Goal: Information Seeking & Learning: Learn about a topic

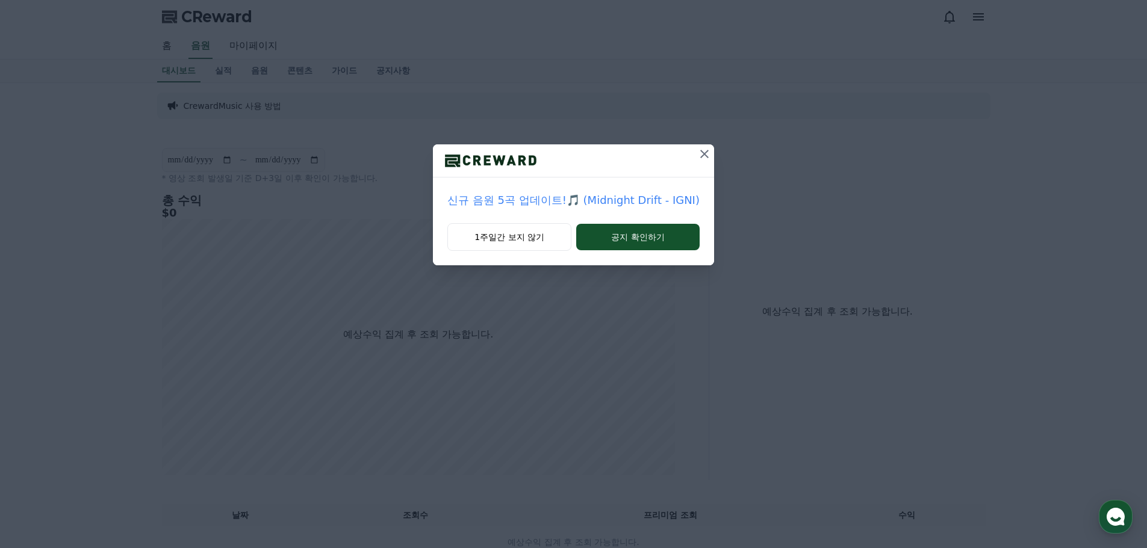
click at [480, 252] on div "1주일간 보지 않기 공지 확인하기" at bounding box center [573, 244] width 281 height 42
click at [503, 238] on button "1주일간 보지 않기" at bounding box center [509, 237] width 124 height 28
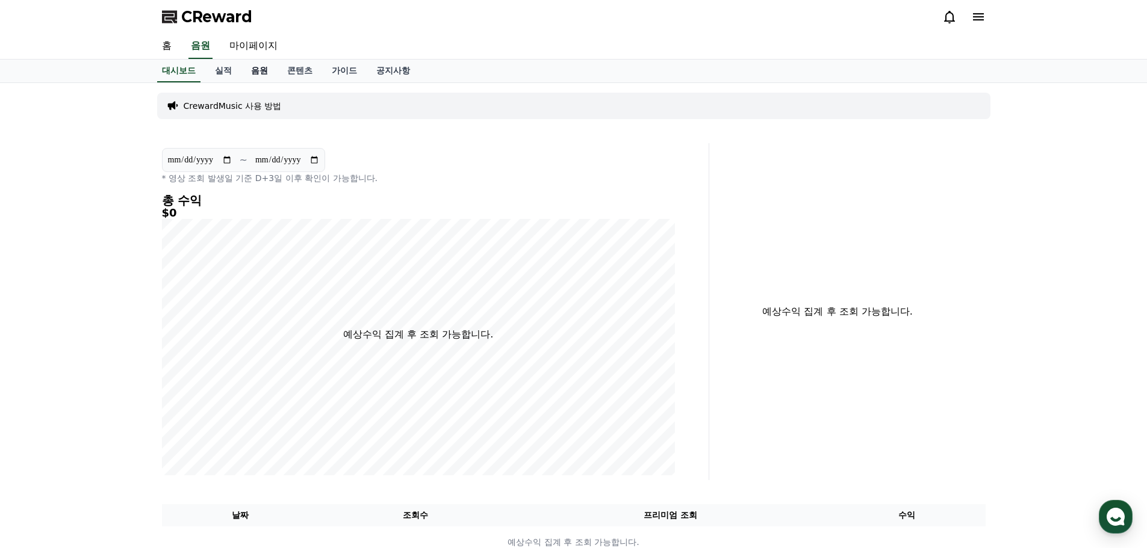
click at [255, 75] on link "음원" at bounding box center [259, 71] width 36 height 23
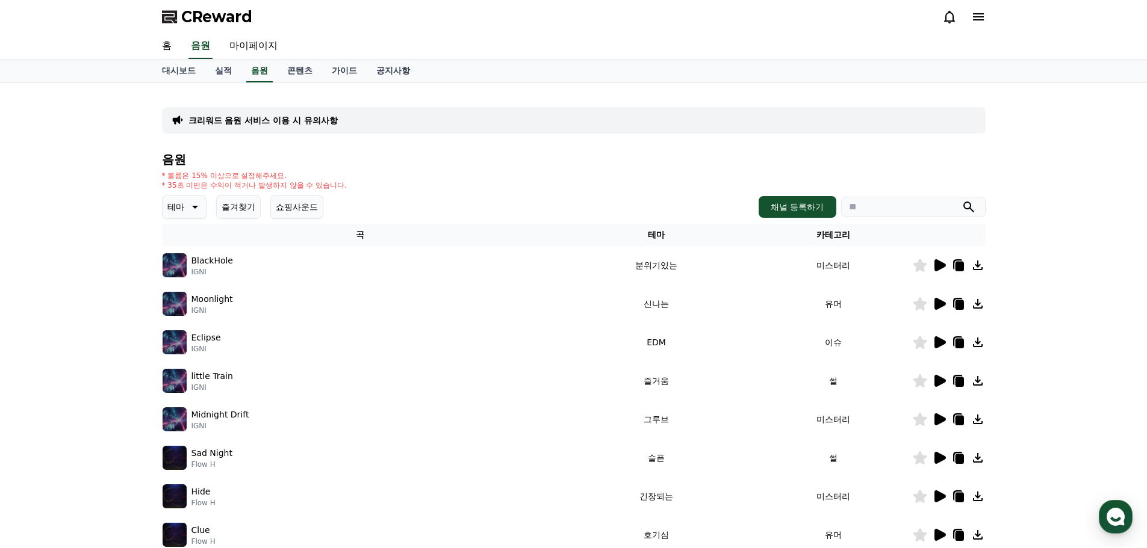
click at [945, 261] on icon at bounding box center [939, 265] width 14 height 14
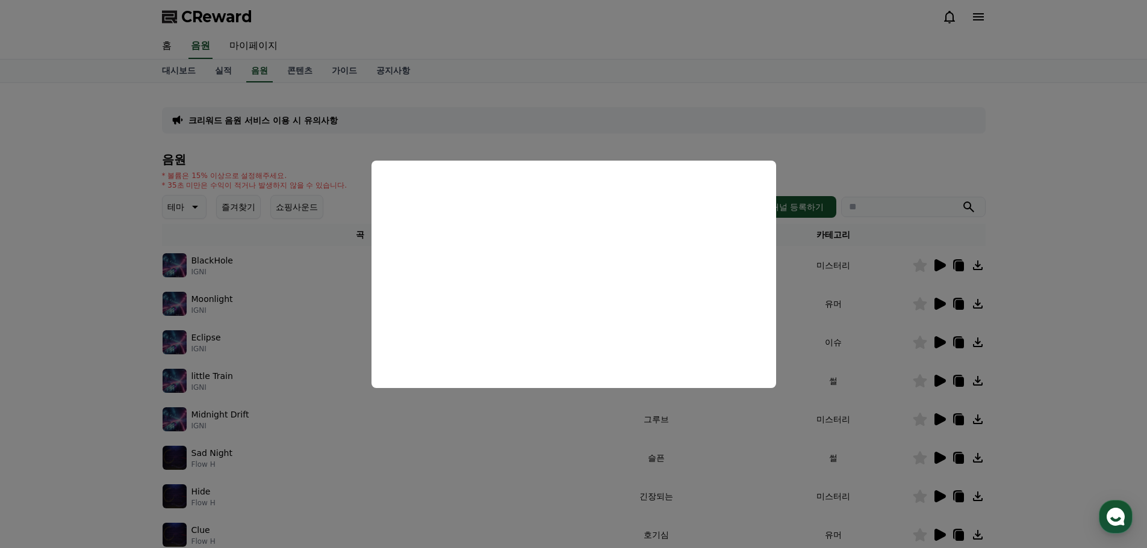
click at [836, 147] on button "close modal" at bounding box center [573, 274] width 1147 height 548
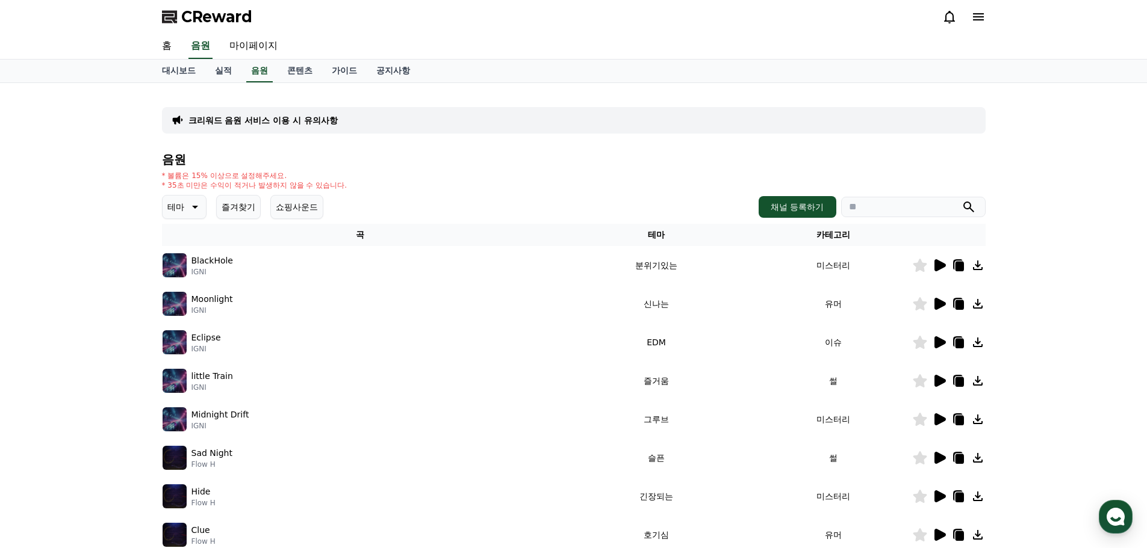
click at [162, 262] on td "BlackHole IGNI" at bounding box center [360, 265] width 397 height 39
click at [185, 263] on img at bounding box center [175, 265] width 24 height 24
click at [307, 70] on link "콘텐츠" at bounding box center [300, 71] width 45 height 23
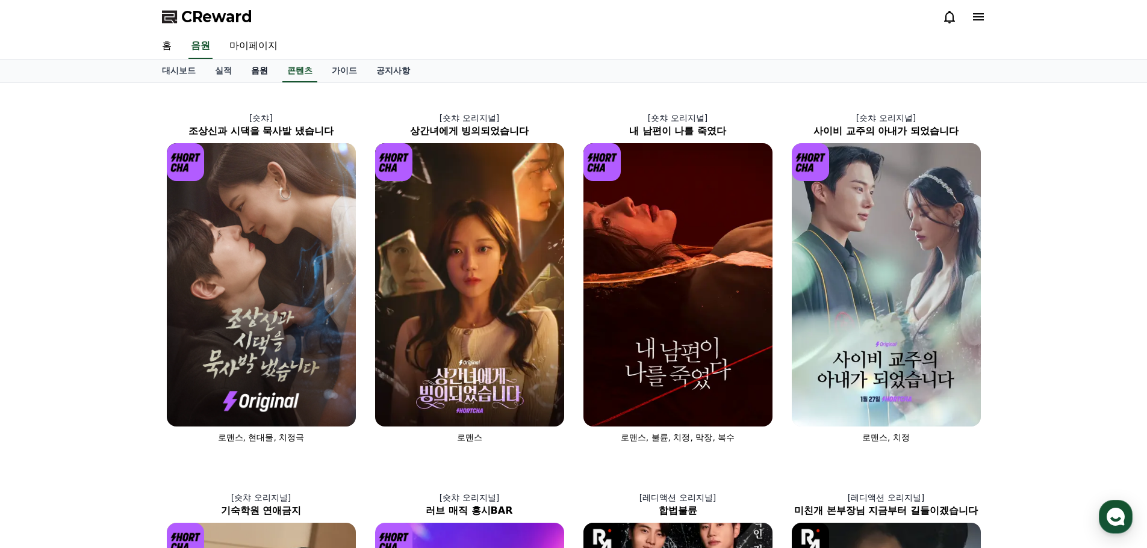
click at [254, 73] on link "음원" at bounding box center [259, 71] width 36 height 23
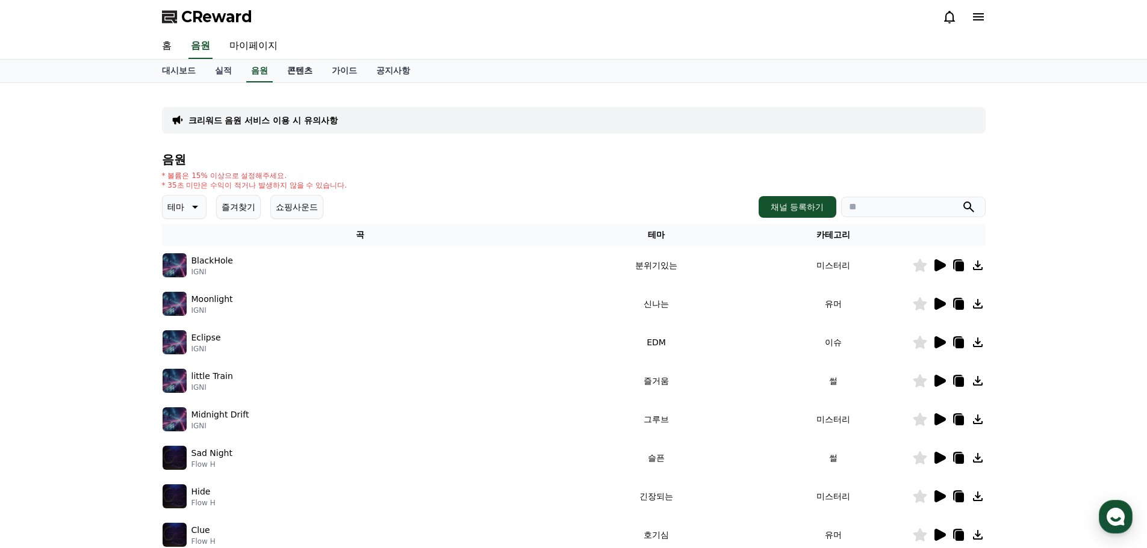
click at [294, 76] on link "콘텐츠" at bounding box center [300, 71] width 45 height 23
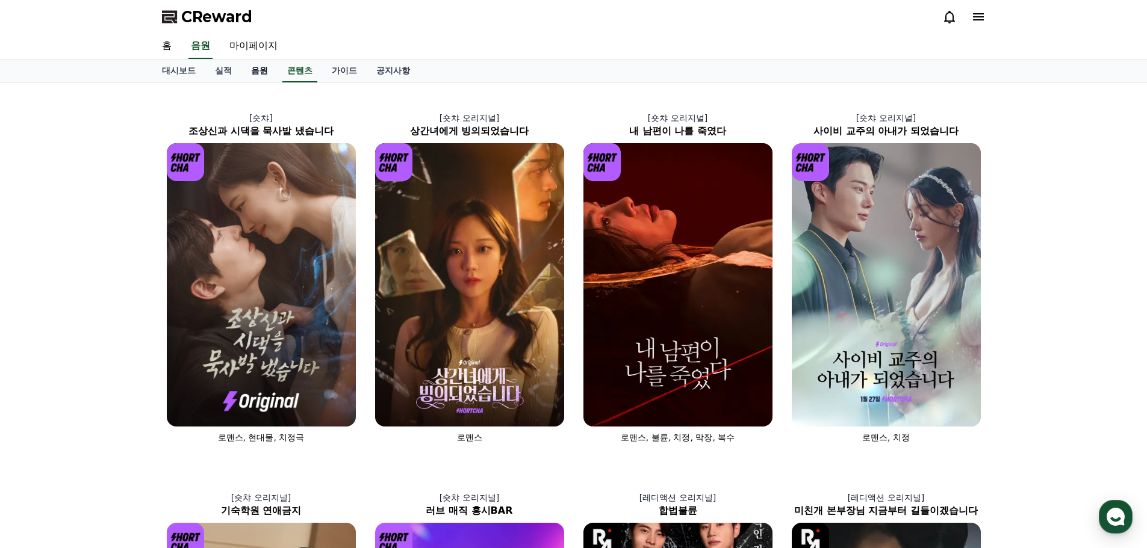
click at [255, 78] on link "음원" at bounding box center [259, 71] width 36 height 23
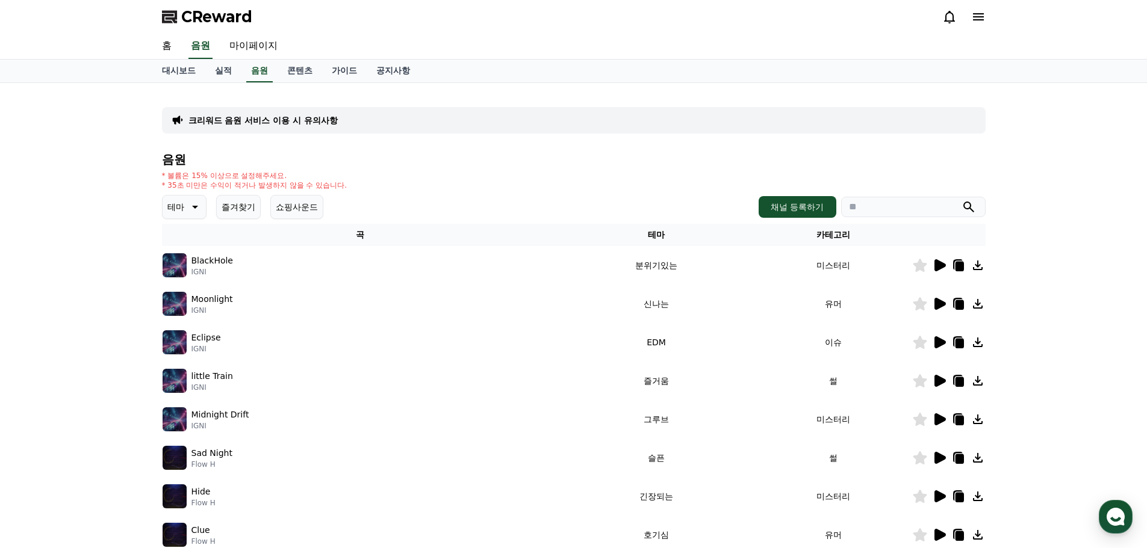
click at [244, 130] on div "크리워드 음원 서비스 이용 시 유의사항" at bounding box center [574, 120] width 824 height 26
click at [240, 116] on p "크리워드 음원 서비스 이용 시 유의사항" at bounding box center [262, 120] width 149 height 12
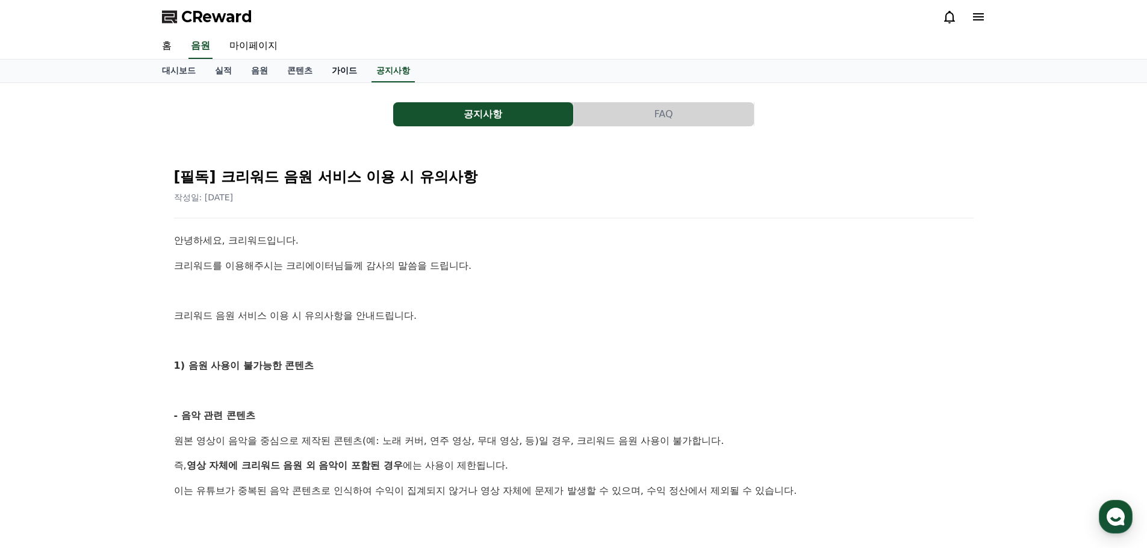
click at [351, 73] on link "가이드" at bounding box center [344, 71] width 45 height 23
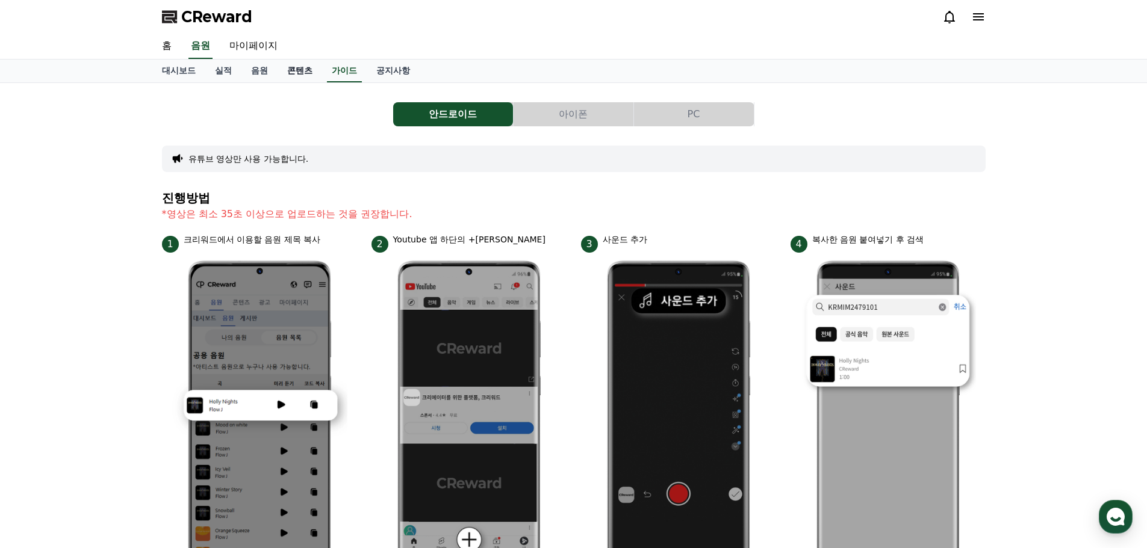
click at [293, 70] on link "콘텐츠" at bounding box center [300, 71] width 45 height 23
click at [249, 72] on link "음원" at bounding box center [259, 71] width 36 height 23
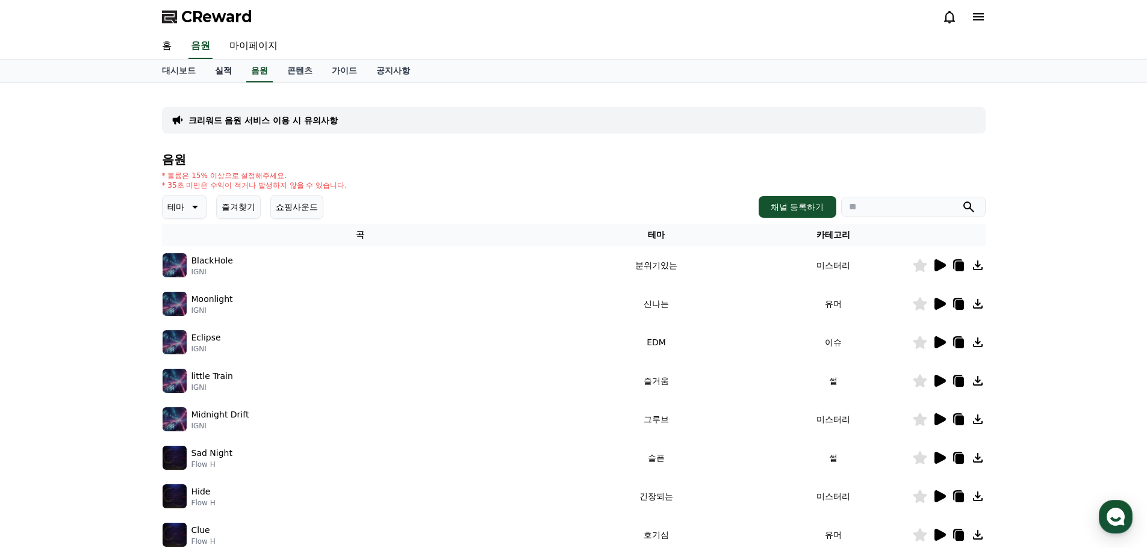
click at [222, 72] on link "실적" at bounding box center [223, 71] width 36 height 23
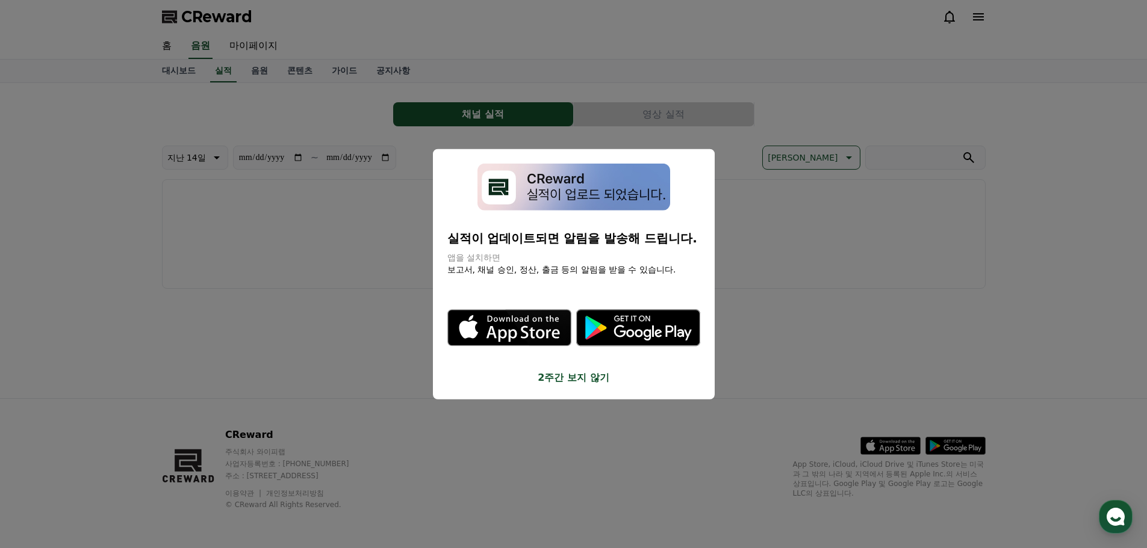
click at [204, 73] on button "close modal" at bounding box center [573, 274] width 1147 height 548
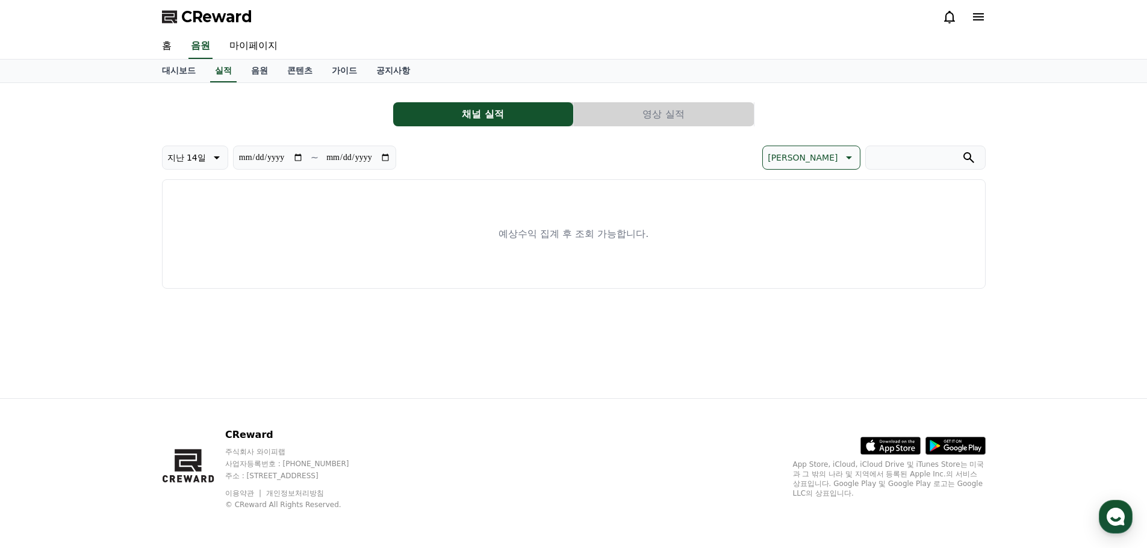
click at [150, 73] on div "대시보드 실적 음원 콘텐츠 가이드 공지사항" at bounding box center [573, 71] width 1147 height 23
click at [188, 74] on link "대시보드" at bounding box center [178, 71] width 53 height 23
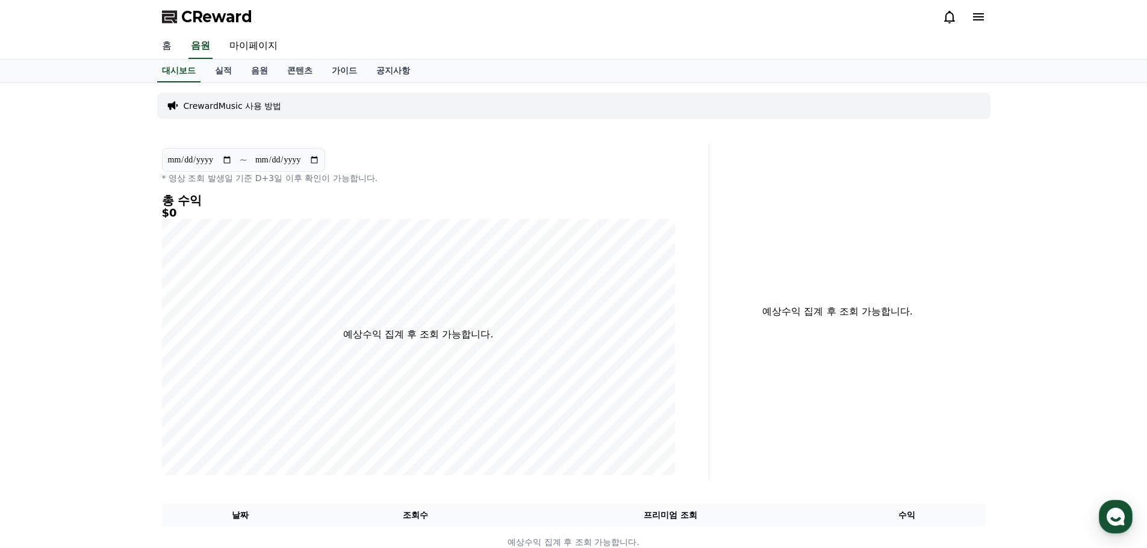
click at [164, 44] on link "홈" at bounding box center [166, 46] width 29 height 25
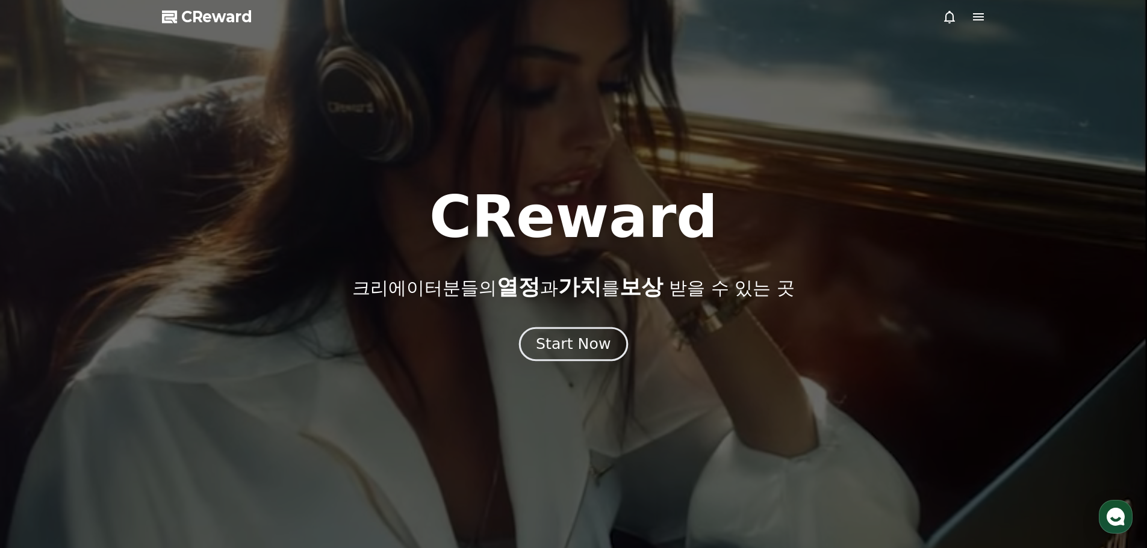
click at [579, 344] on div "Start Now" at bounding box center [573, 344] width 75 height 20
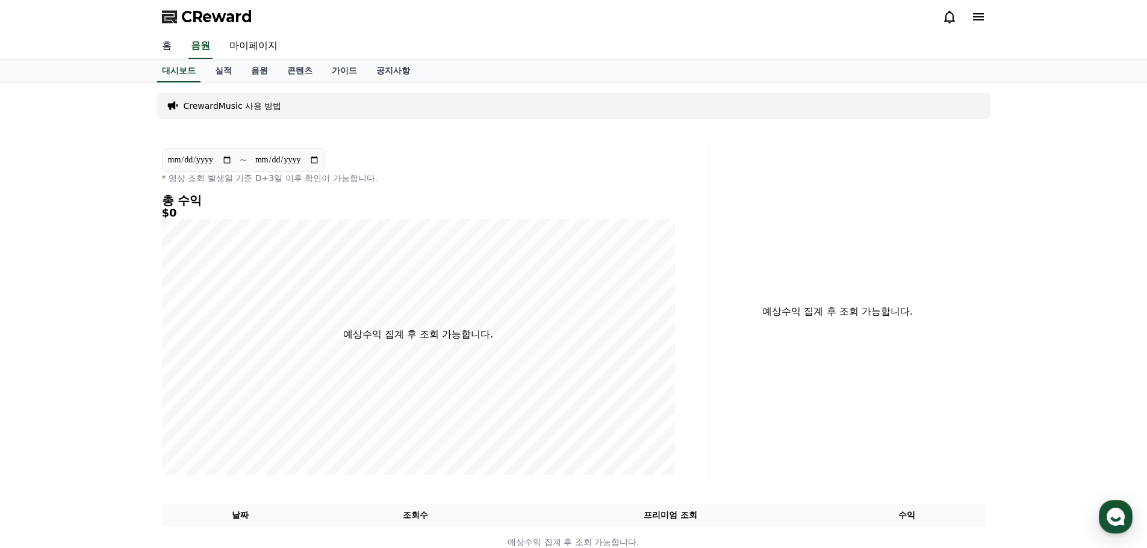
click at [174, 53] on link "홈" at bounding box center [166, 46] width 29 height 25
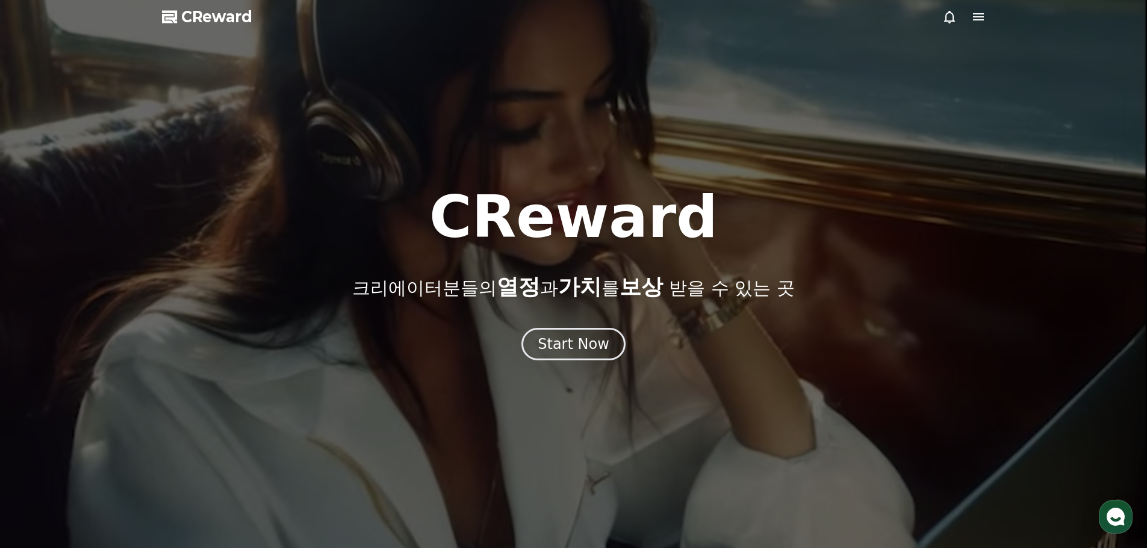
click at [211, 22] on span "CReward" at bounding box center [216, 16] width 71 height 19
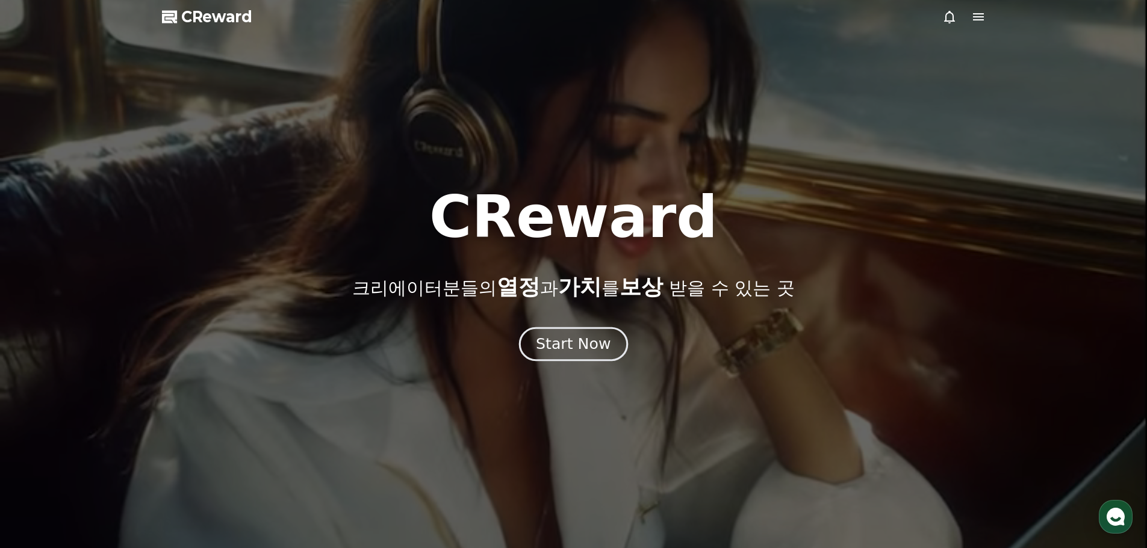
click at [604, 347] on div "Start Now" at bounding box center [573, 344] width 75 height 20
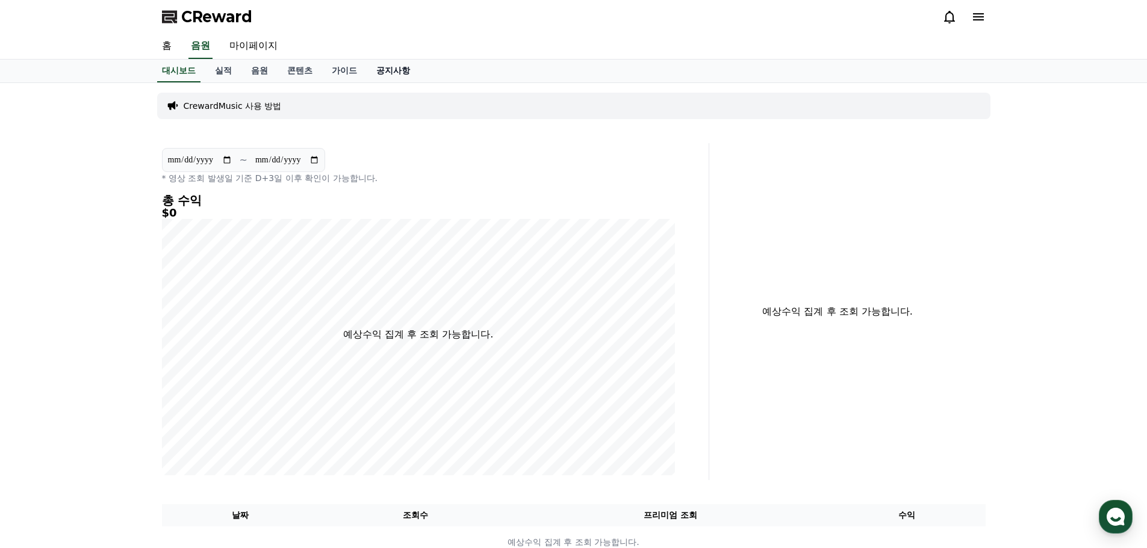
click at [382, 64] on link "공지사항" at bounding box center [393, 71] width 53 height 23
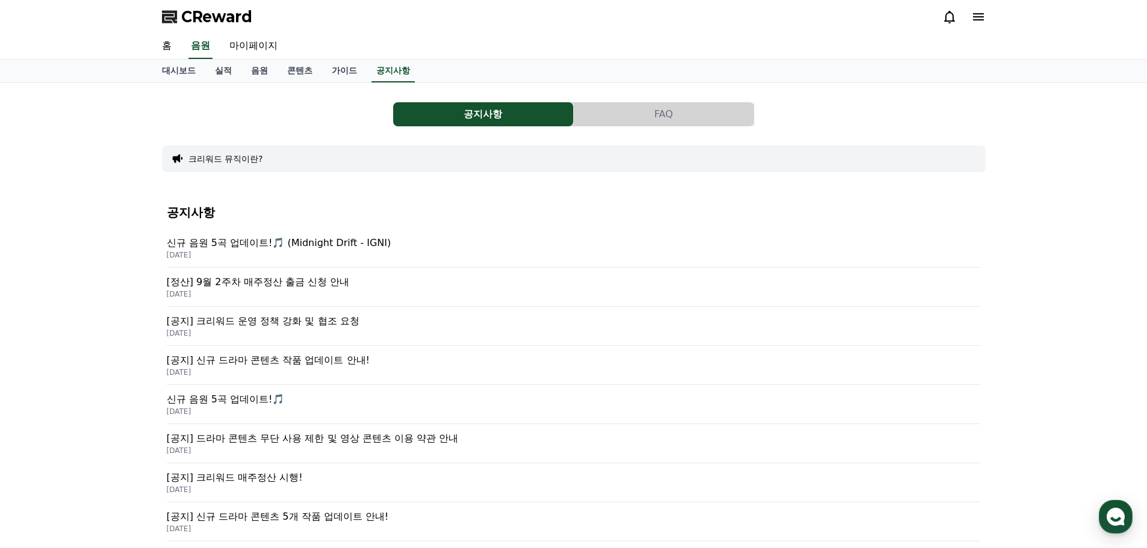
click at [321, 282] on p "[정산] 9월 2주차 매주정산 출금 신청 안내" at bounding box center [574, 282] width 814 height 14
click at [366, 329] on p "[DATE]" at bounding box center [574, 334] width 814 height 10
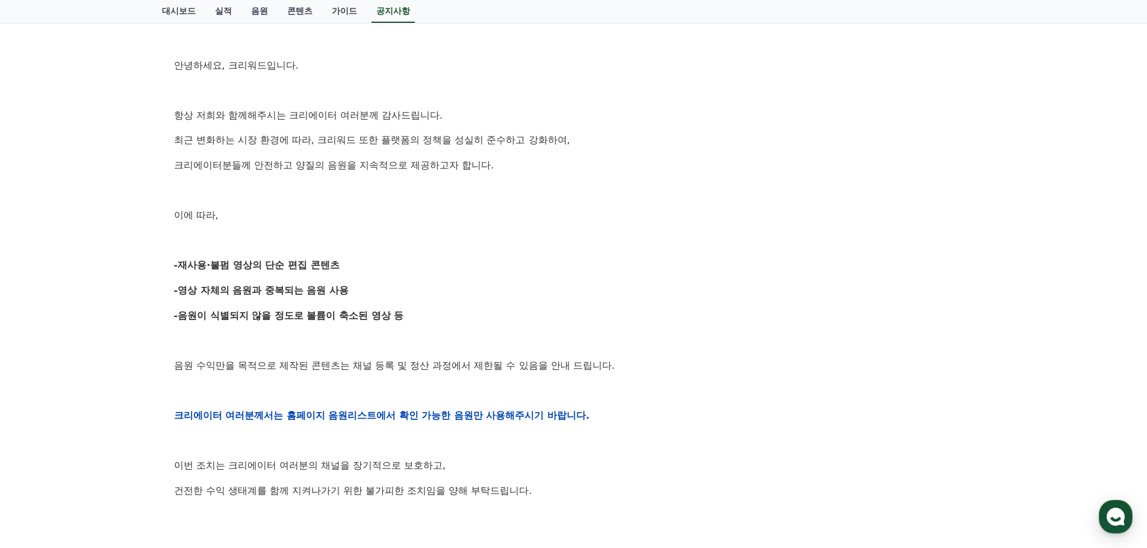
scroll to position [402, 0]
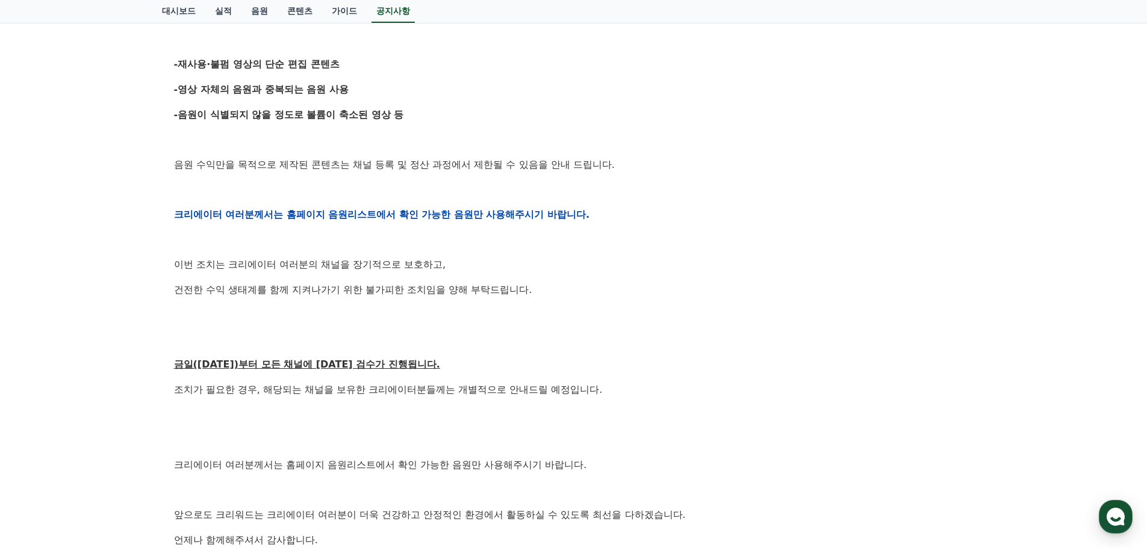
drag, startPoint x: 177, startPoint y: 390, endPoint x: 600, endPoint y: 390, distance: 422.6
click at [600, 390] on div "[공지] 크리워드 운영 정책 강화 및 협조 요청 작성일: [DATE] 안녕하세요, 크리워드입니다. 항상 저희와 함께해주시는 크리에이터 여러분께…" at bounding box center [574, 195] width 824 height 902
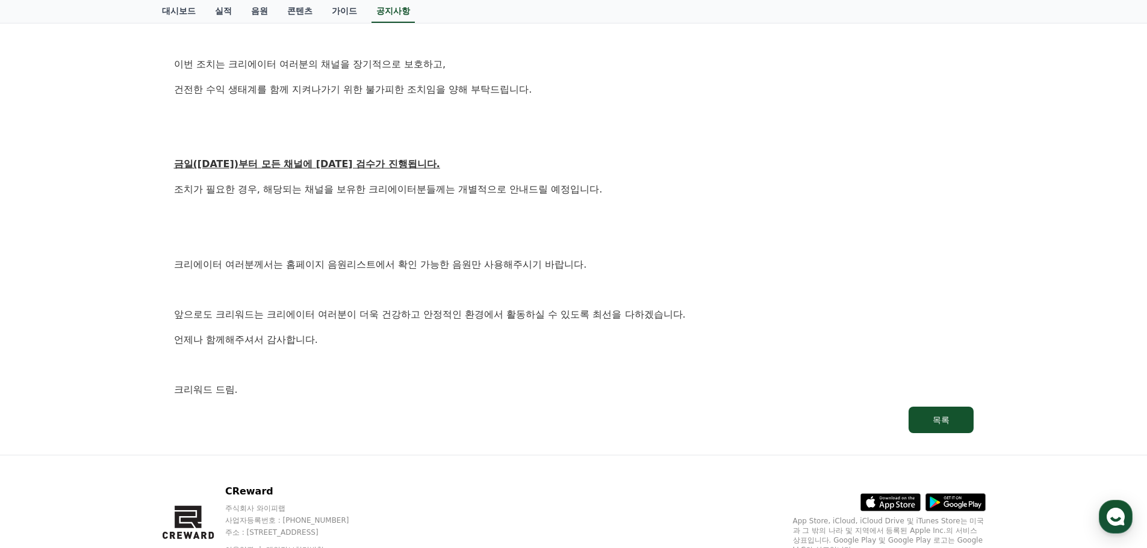
drag, startPoint x: 172, startPoint y: 262, endPoint x: 725, endPoint y: 351, distance: 560.3
click at [725, 351] on div "안녕하세요, 크리워드입니다. 항상 저희와 함께해주시는 크리에이터 여러분께 감사드립니다. 최근 변화하는 시장 환경에 따라, 크리워드 또한 플랫폼…" at bounding box center [573, 14] width 799 height 766
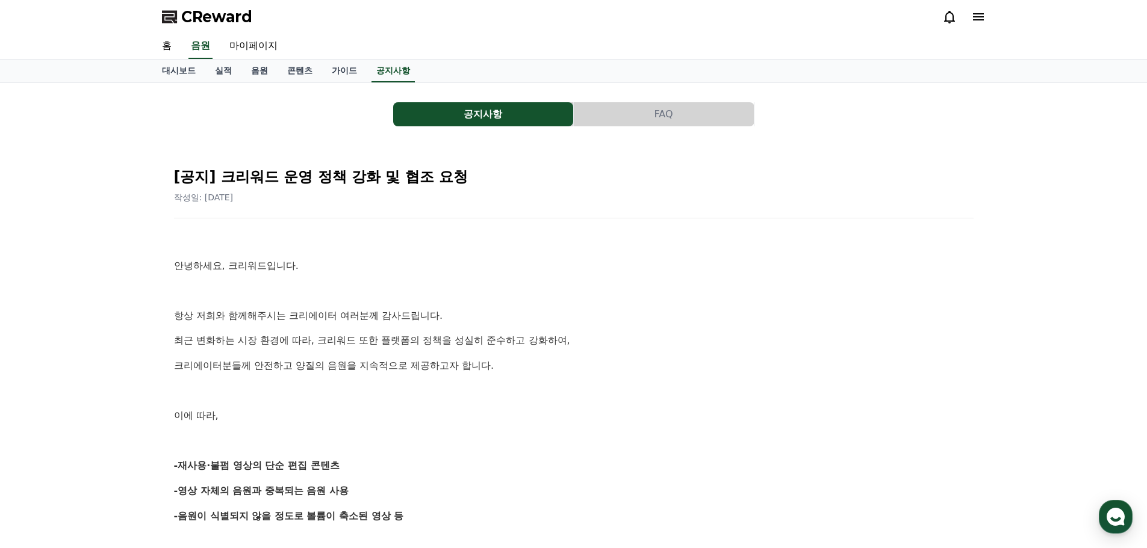
click at [639, 113] on button "FAQ" at bounding box center [664, 114] width 180 height 24
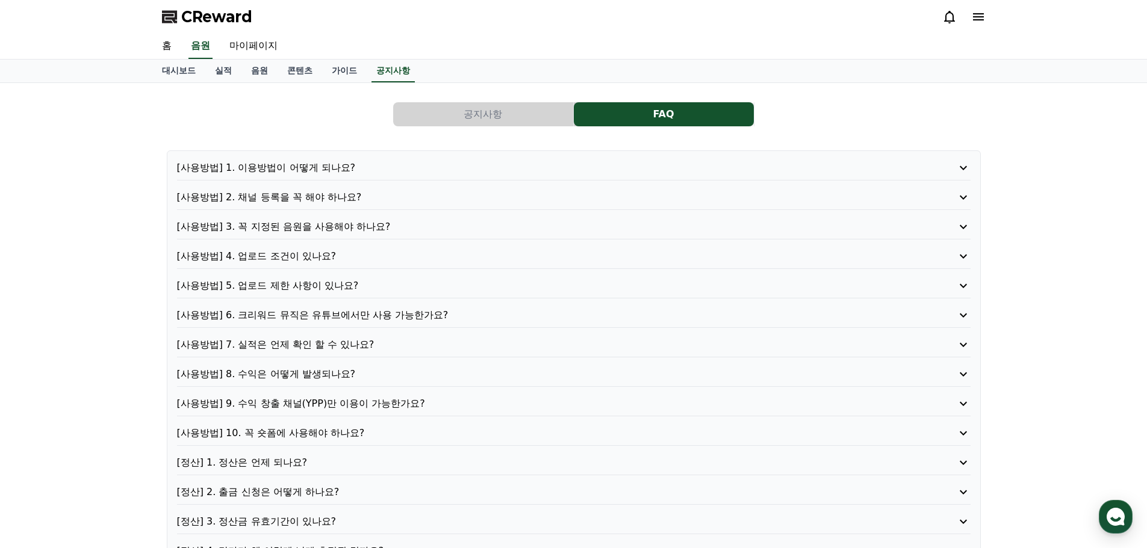
click at [309, 199] on p "[사용방법] 2. 채널 등록을 꼭 해야 하나요?" at bounding box center [542, 197] width 730 height 14
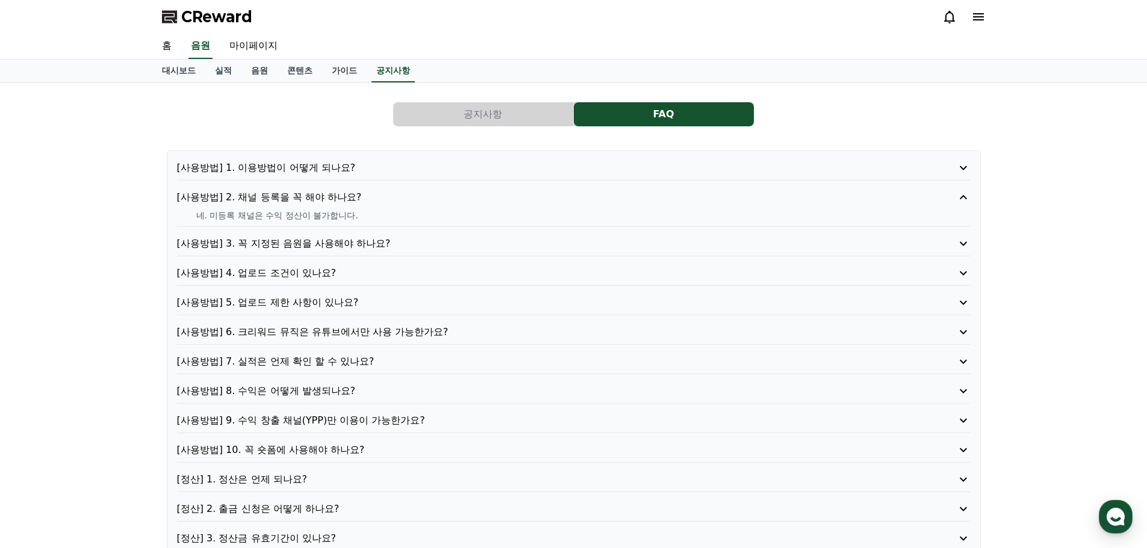
click at [309, 172] on p "[사용방법] 1. 이용방법이 어떻게 되나요?" at bounding box center [542, 168] width 730 height 14
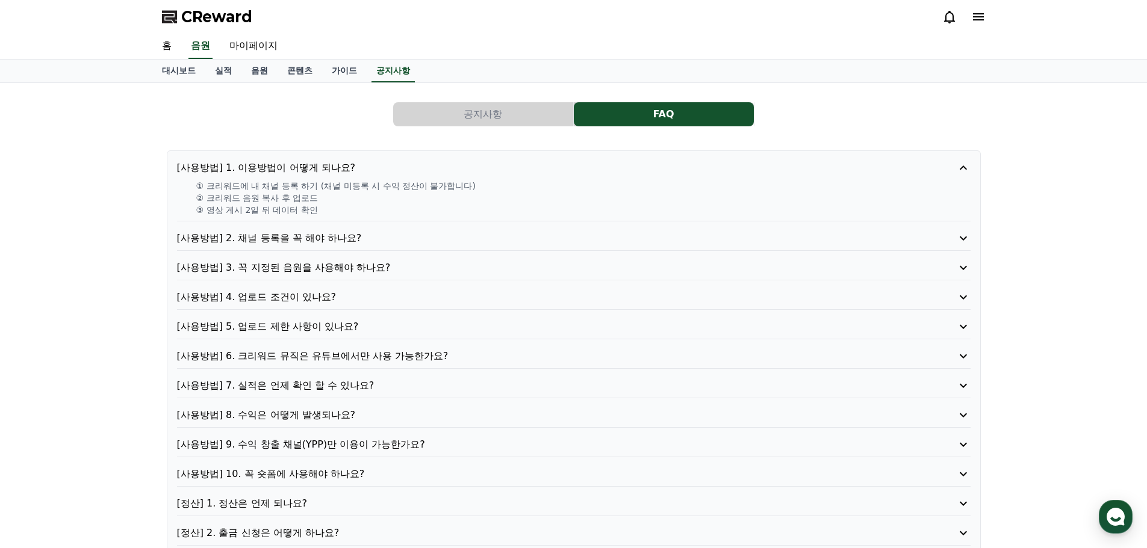
click at [348, 264] on p "[사용방법] 3. 꼭 지정된 음원을 사용해야 하나요?" at bounding box center [542, 268] width 730 height 14
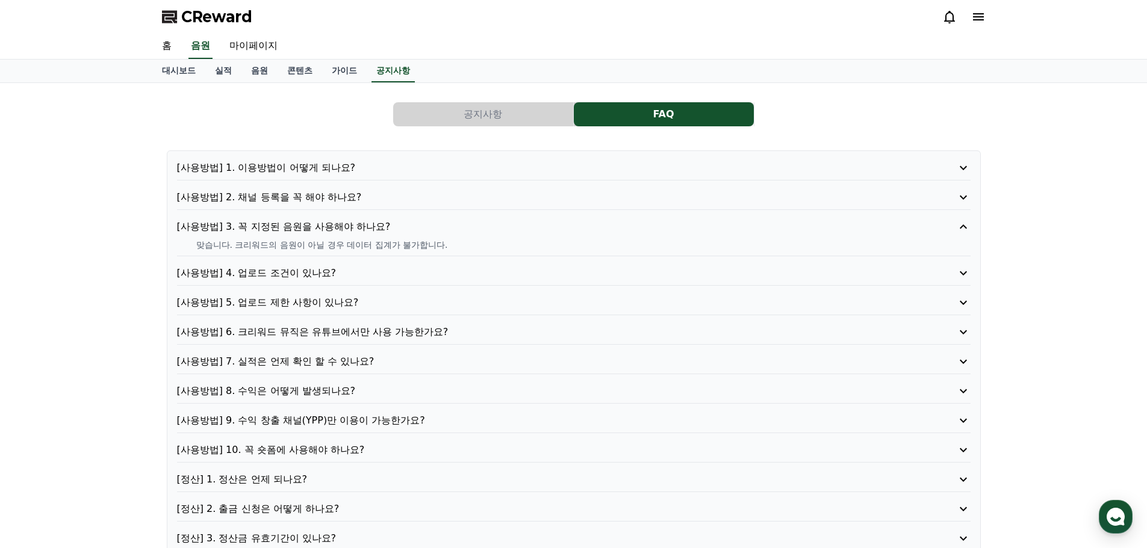
click at [330, 268] on p "[사용방법] 4. 업로드 조건이 있나요?" at bounding box center [542, 273] width 730 height 14
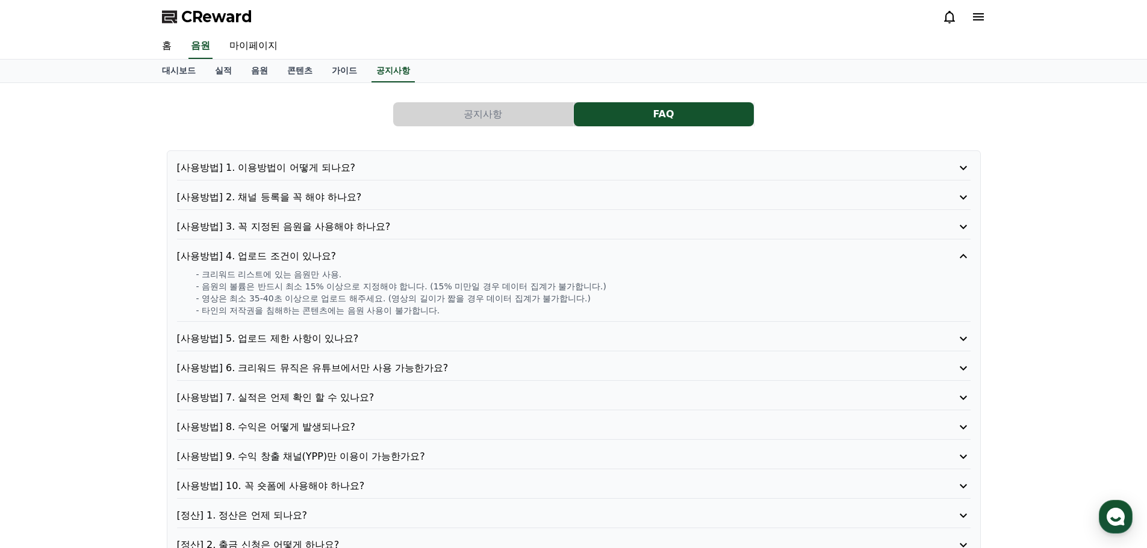
click at [314, 331] on div "[사용방법] 1. 이용방법이 어떻게 되나요? [사용방법] 2. 채널 등록을 꼭 해야 하나요? [사용방법] 3. 꼭 지정된 음원을 사용해야 하나…" at bounding box center [574, 401] width 814 height 501
click at [395, 371] on p "[사용방법] 6. 크리워드 뮤직은 유튜브에서만 사용 가능한가요?" at bounding box center [542, 368] width 730 height 14
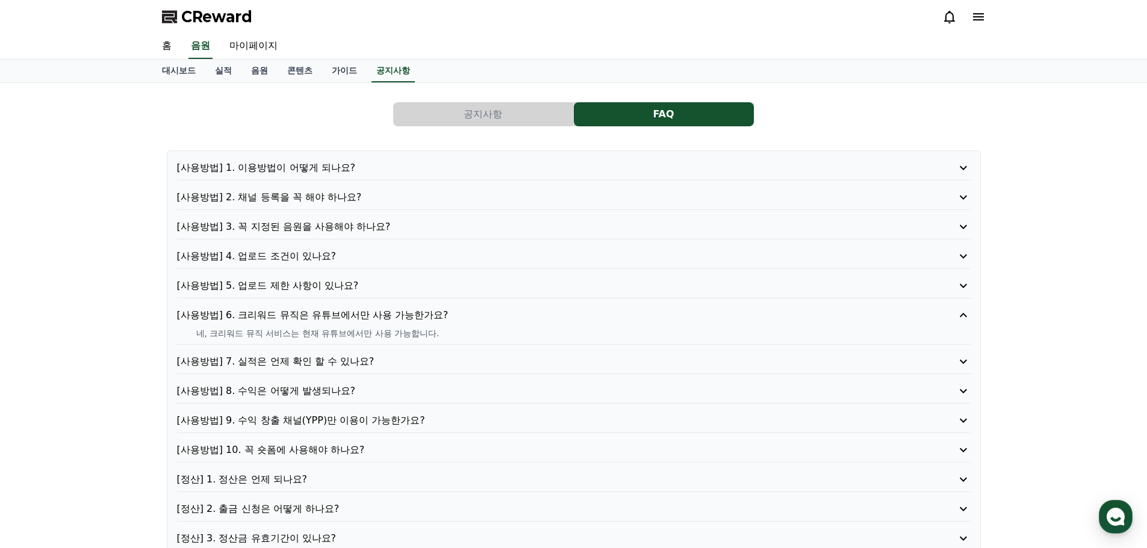
click at [377, 386] on p "[사용방법] 8. 수익은 어떻게 발생되나요?" at bounding box center [542, 391] width 730 height 14
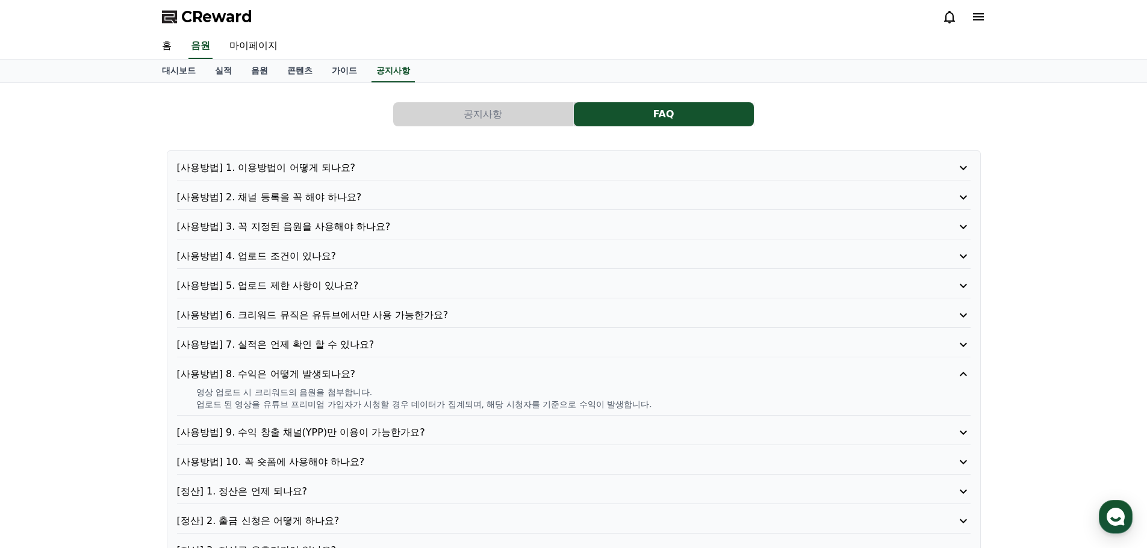
click at [430, 433] on p "[사용방법] 9. 수익 창출 채널(YPP)만 이용이 가능한가요?" at bounding box center [542, 433] width 730 height 14
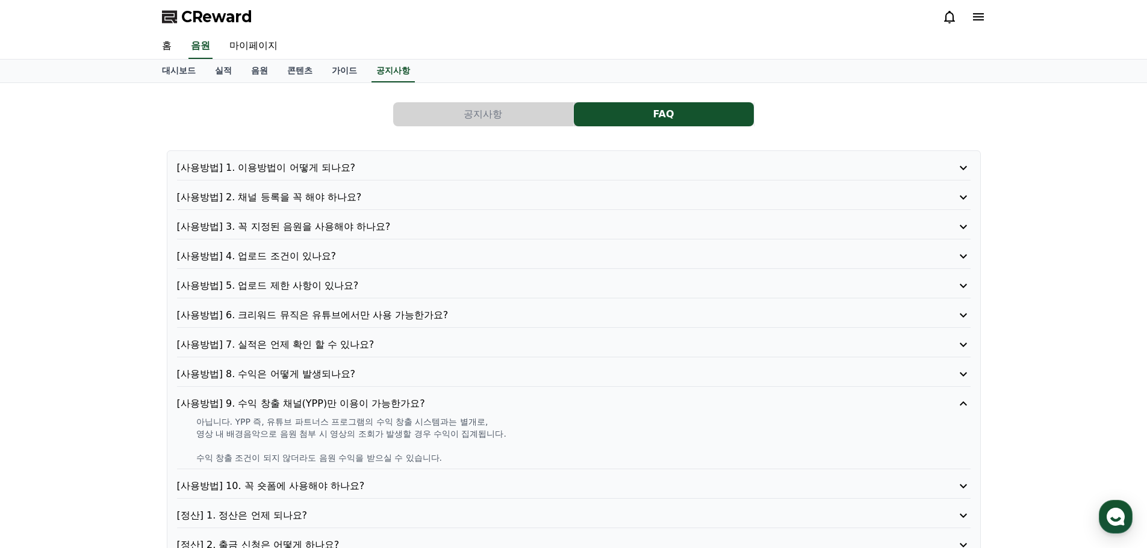
scroll to position [200, 0]
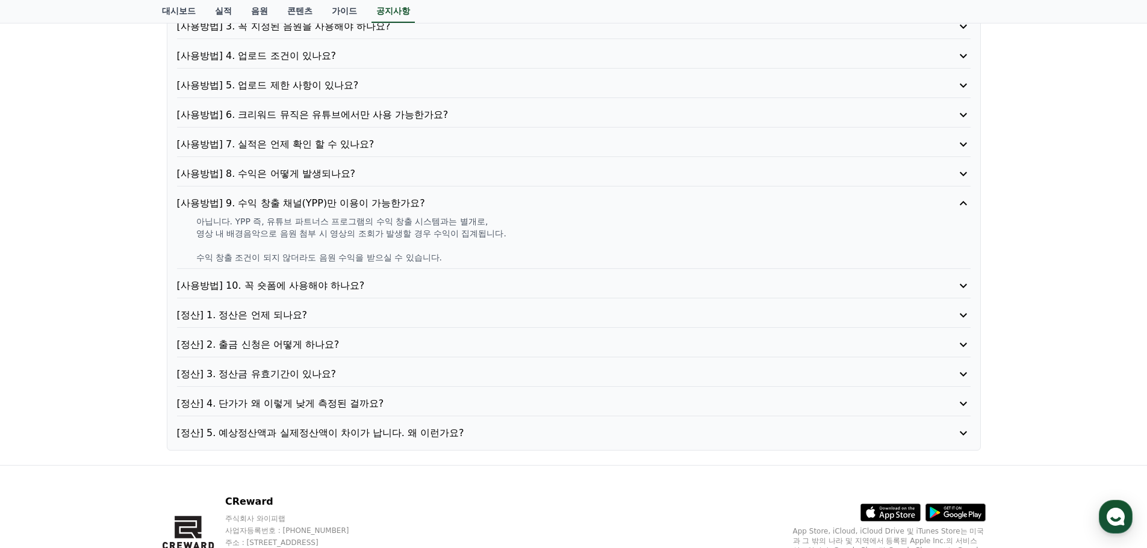
click at [342, 282] on p "[사용방법] 10. 꼭 숏폼에 사용해야 하나요?" at bounding box center [542, 286] width 730 height 14
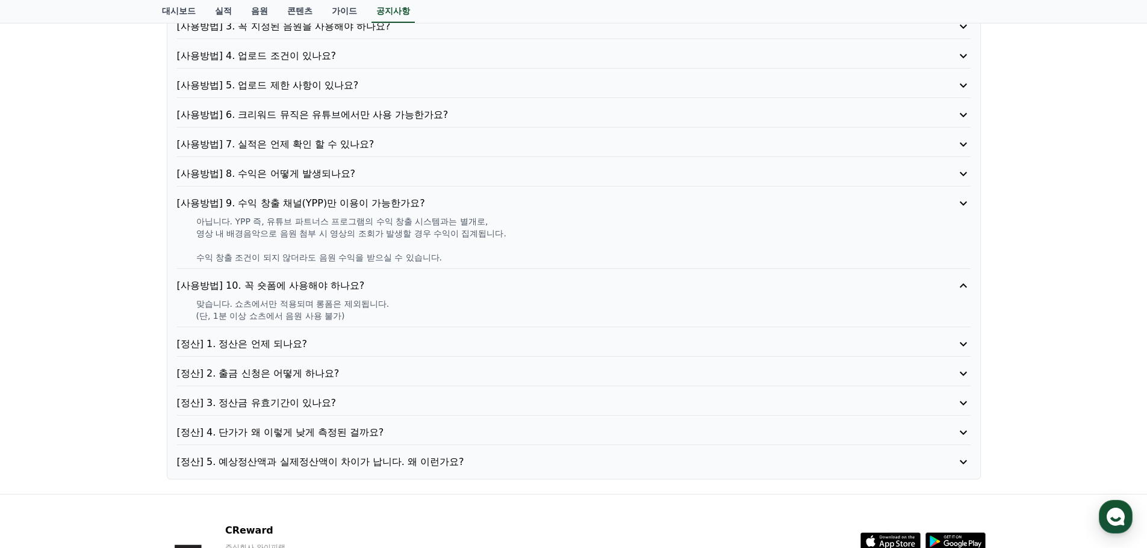
click at [340, 337] on p "[정산] 1. 정산은 언제 되나요?" at bounding box center [542, 344] width 730 height 14
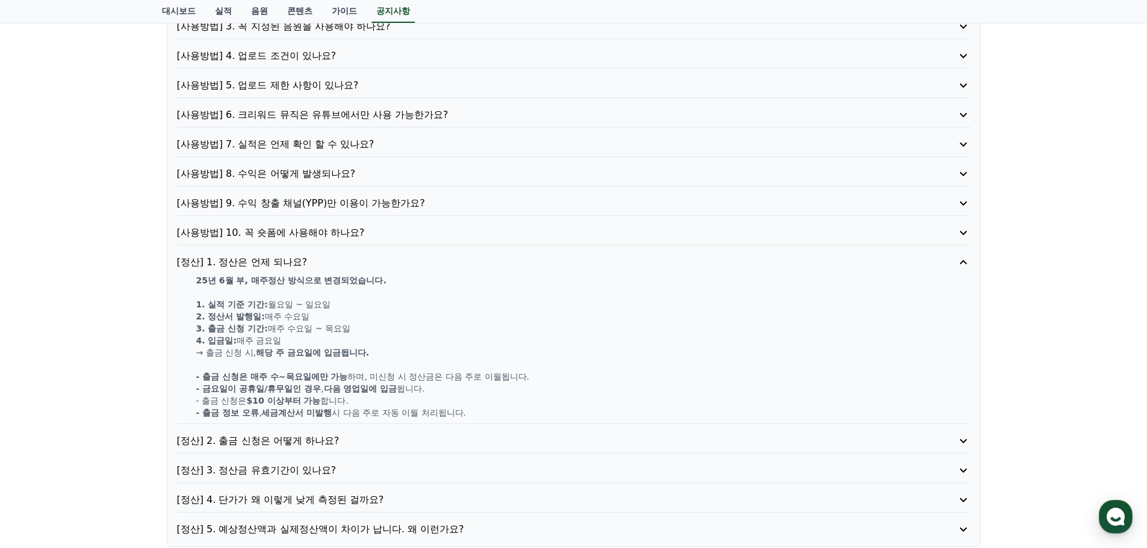
scroll to position [0, 0]
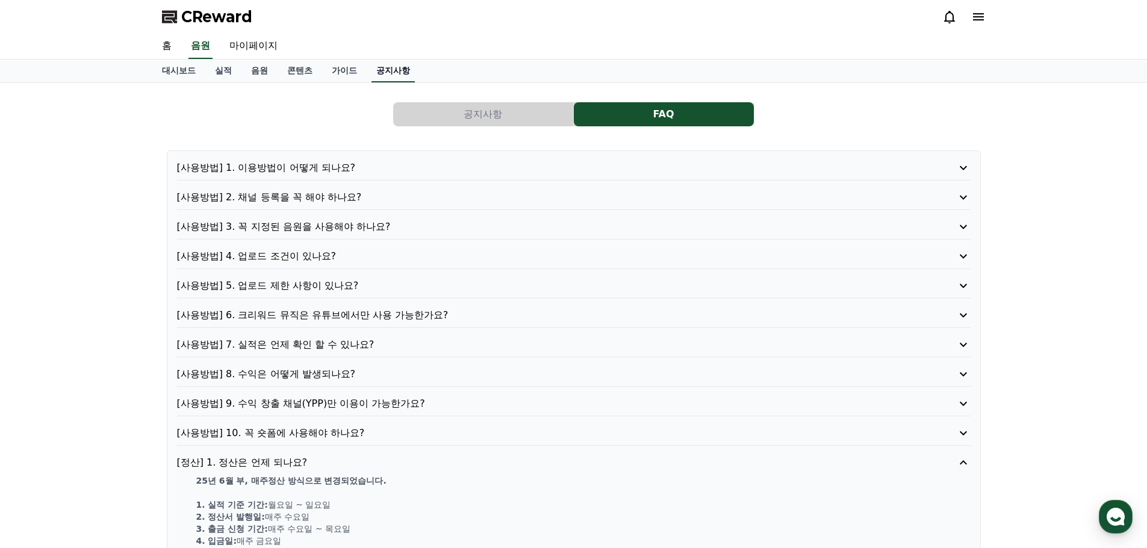
click at [388, 81] on link "공지사항" at bounding box center [392, 71] width 43 height 23
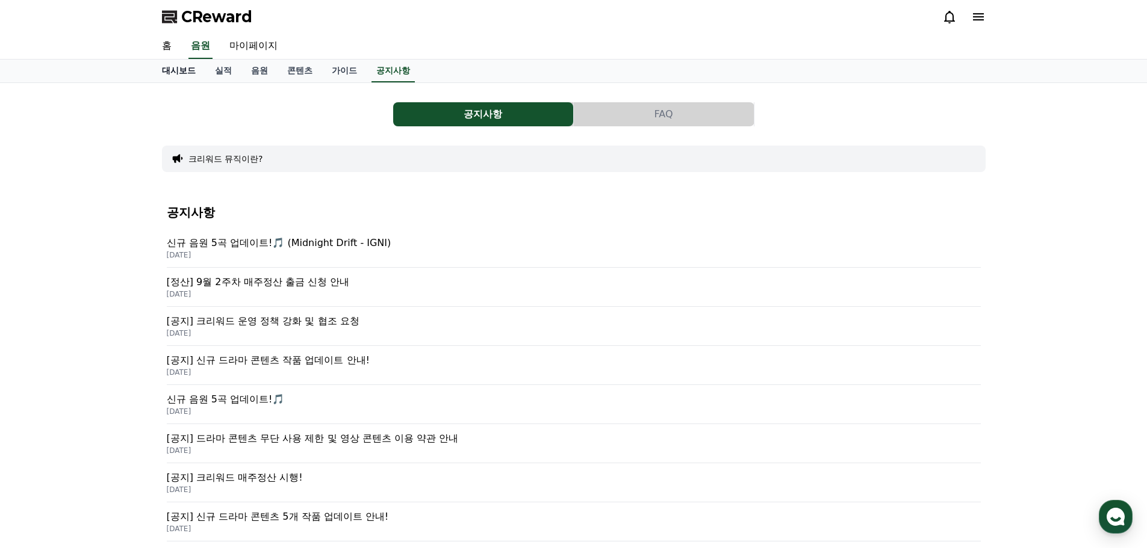
click at [176, 80] on link "대시보드" at bounding box center [178, 71] width 53 height 23
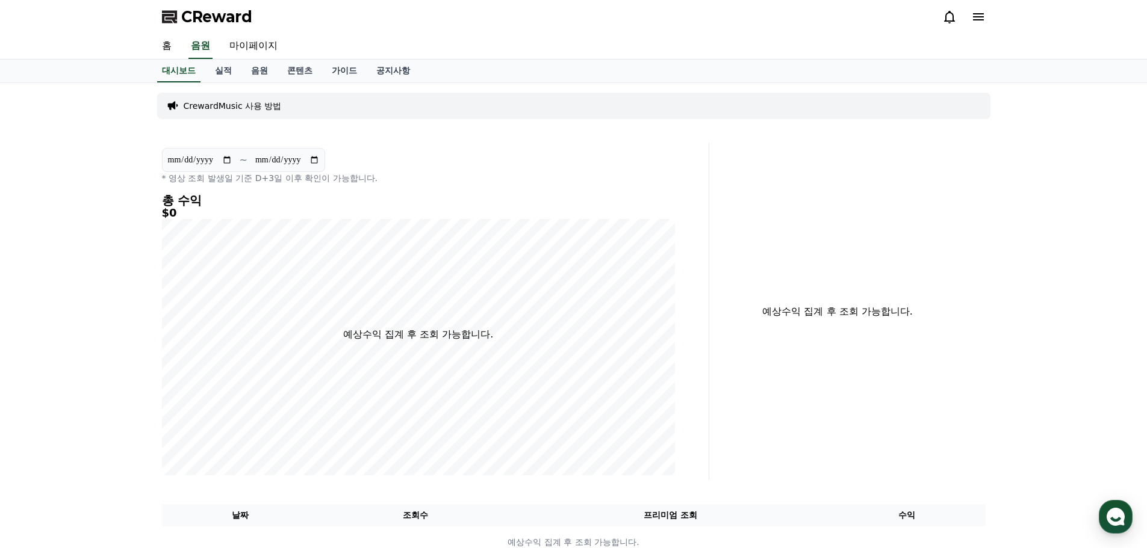
click at [237, 13] on span "CReward" at bounding box center [216, 16] width 71 height 19
click at [242, 77] on link "음원" at bounding box center [259, 71] width 36 height 23
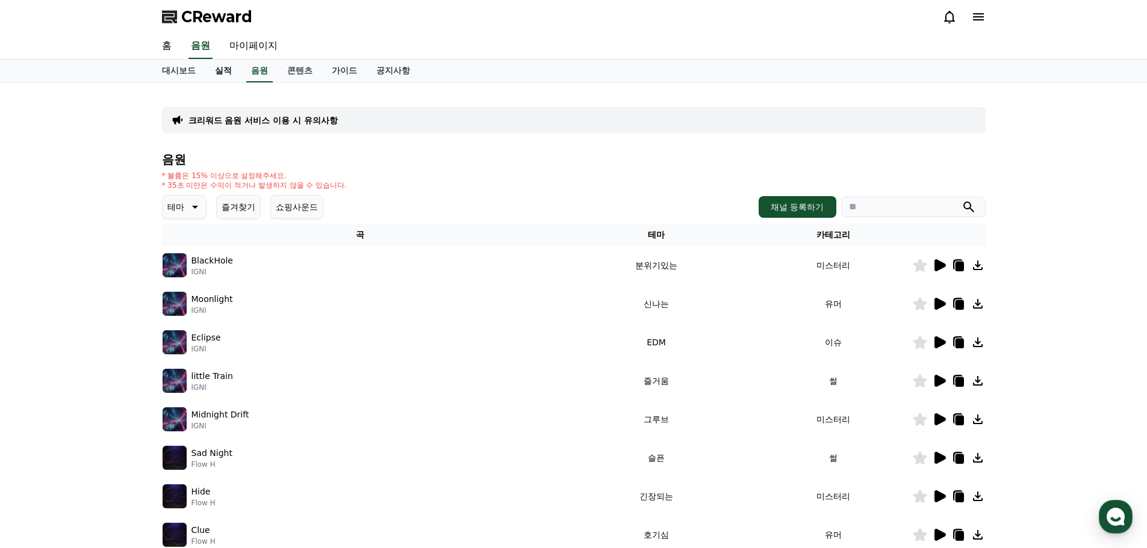
click at [227, 78] on link "실적" at bounding box center [223, 71] width 36 height 23
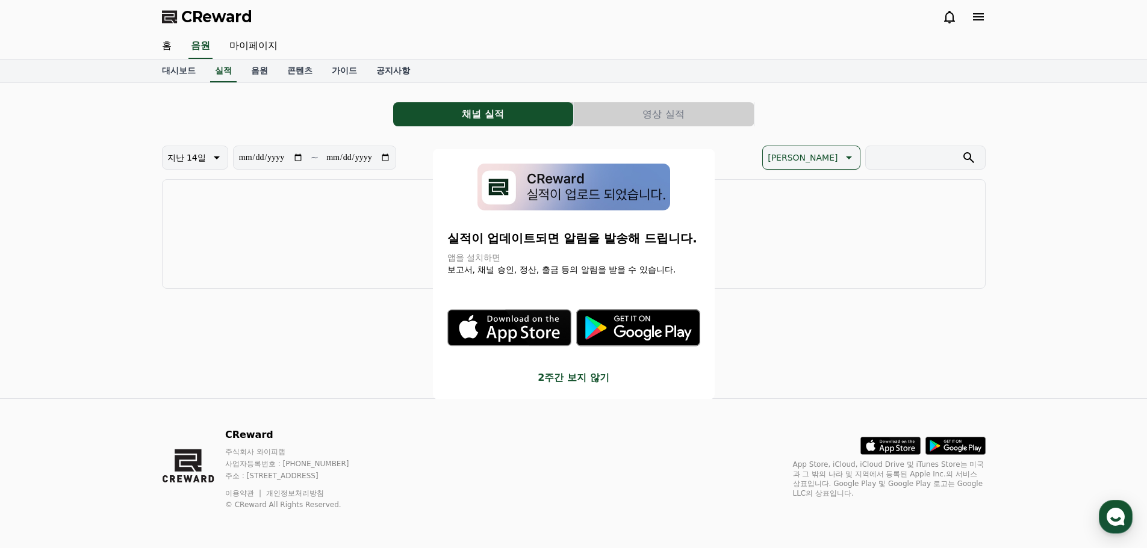
click at [188, 75] on button "close modal" at bounding box center [573, 274] width 1147 height 548
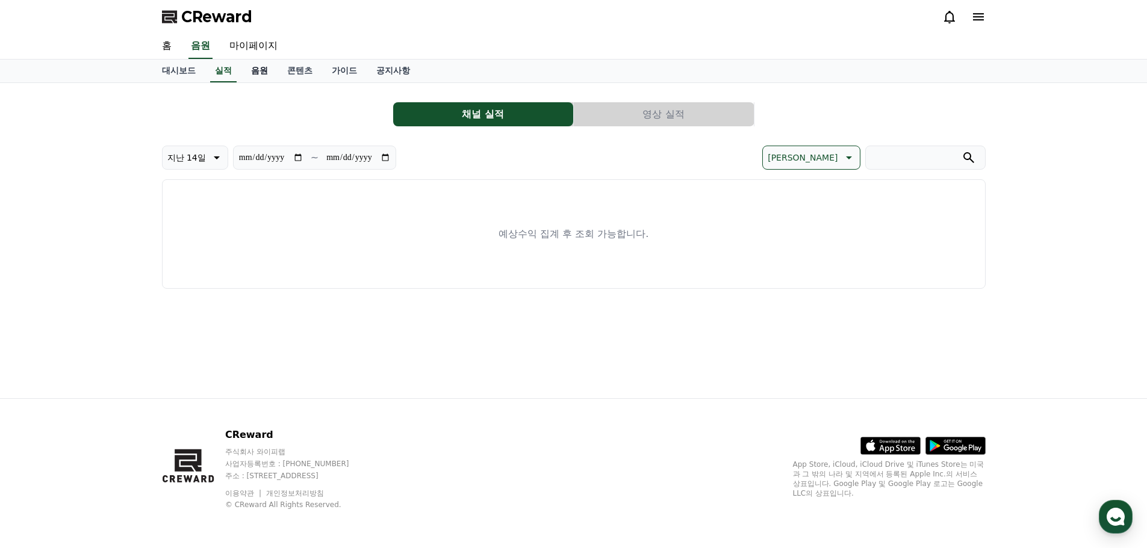
click at [267, 77] on link "음원" at bounding box center [259, 71] width 36 height 23
click at [200, 72] on link "대시보드" at bounding box center [178, 71] width 53 height 23
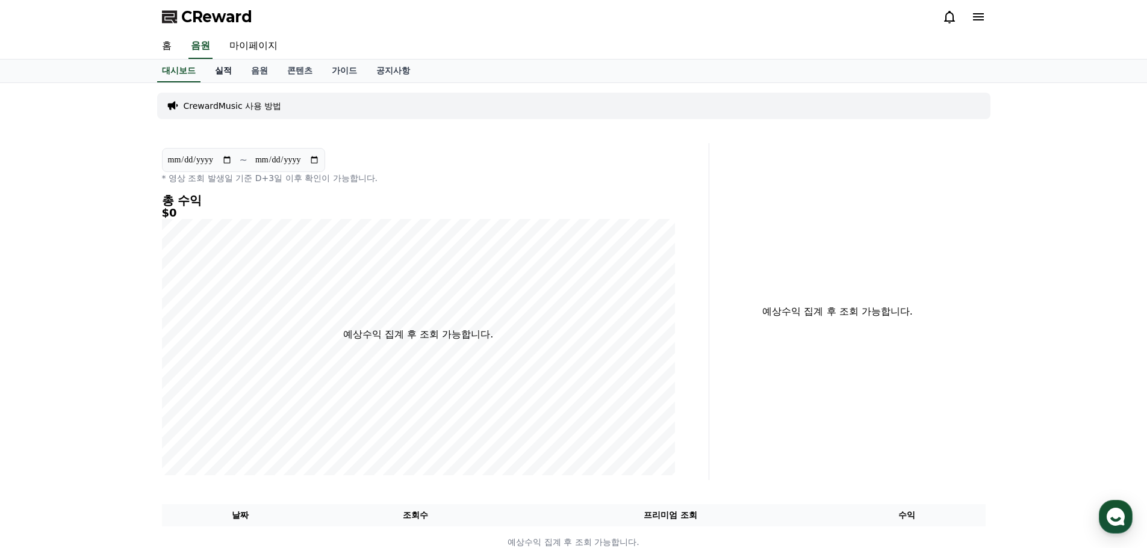
click at [220, 69] on link "실적" at bounding box center [223, 71] width 36 height 23
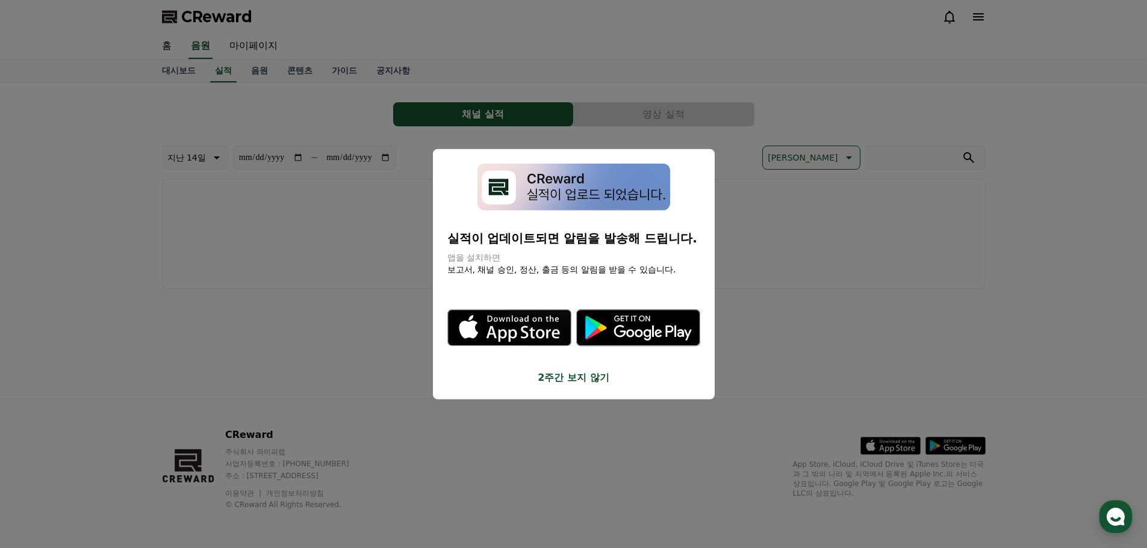
click at [269, 71] on button "close modal" at bounding box center [573, 274] width 1147 height 548
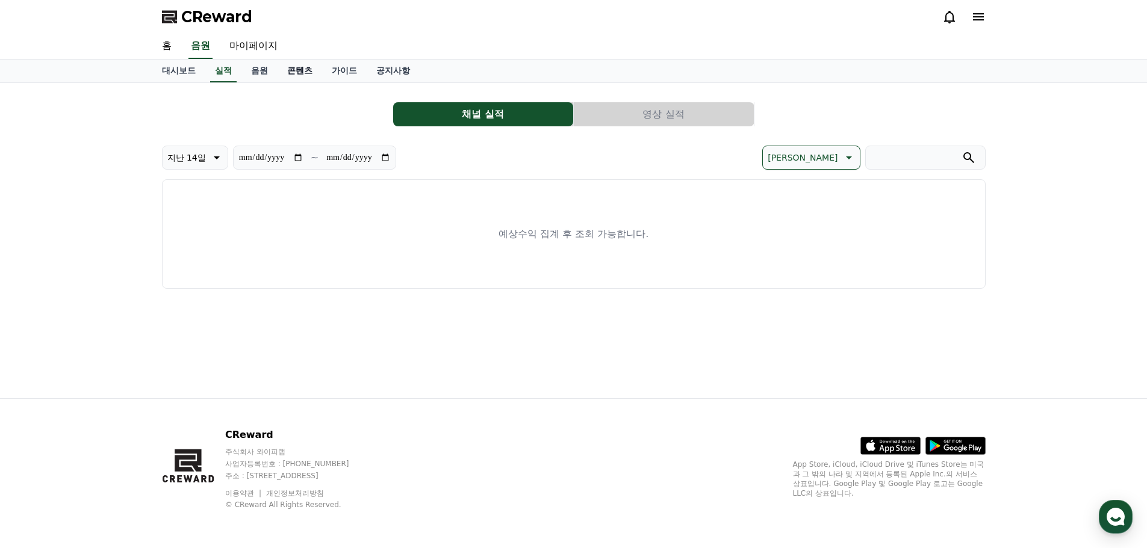
click at [278, 70] on link "콘텐츠" at bounding box center [300, 71] width 45 height 23
click at [261, 69] on link "음원" at bounding box center [259, 71] width 36 height 23
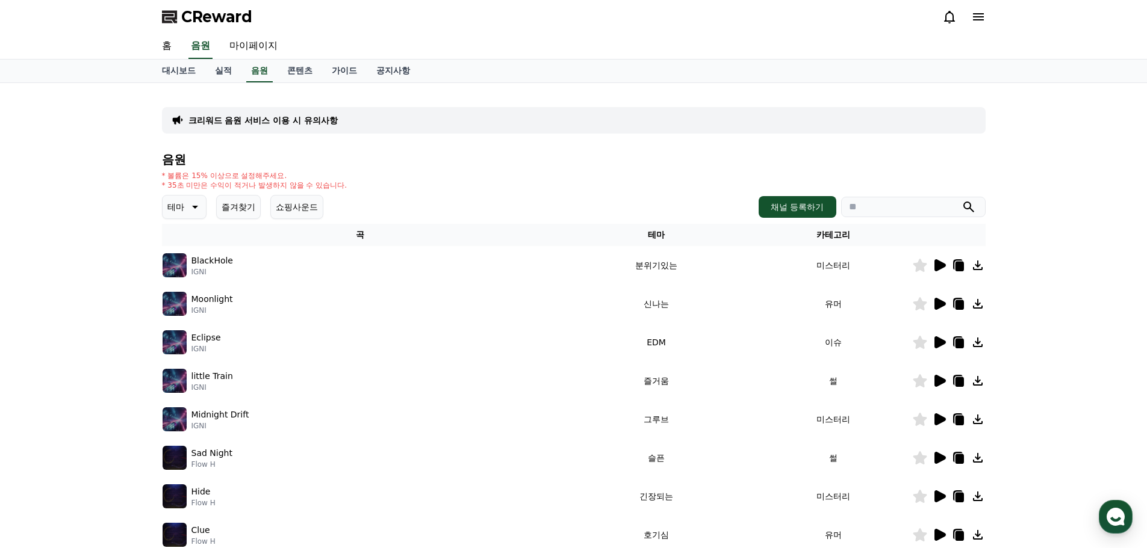
click at [355, 85] on div "크리워드 음원 서비스 이용 시 유의사항 음원 * 볼륨은 15% 이상으로 설정해주세요. * 35초 미만은 수익이 적거나 발생하지 않을 수 있습니…" at bounding box center [573, 374] width 843 height 582
click at [351, 75] on link "가이드" at bounding box center [344, 71] width 45 height 23
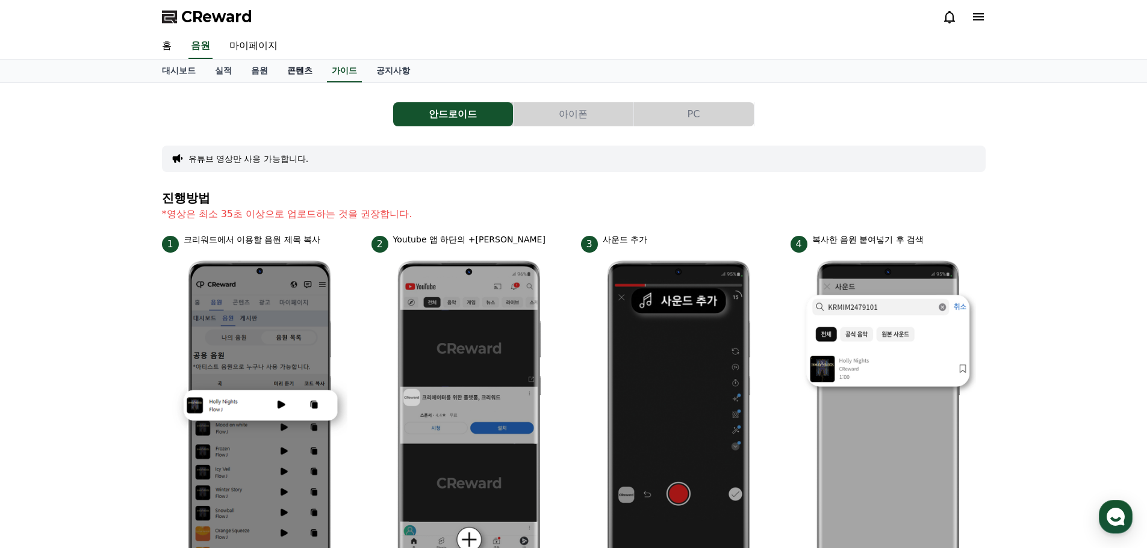
click at [303, 78] on link "콘텐츠" at bounding box center [300, 71] width 45 height 23
click at [241, 73] on link "음원" at bounding box center [259, 71] width 36 height 23
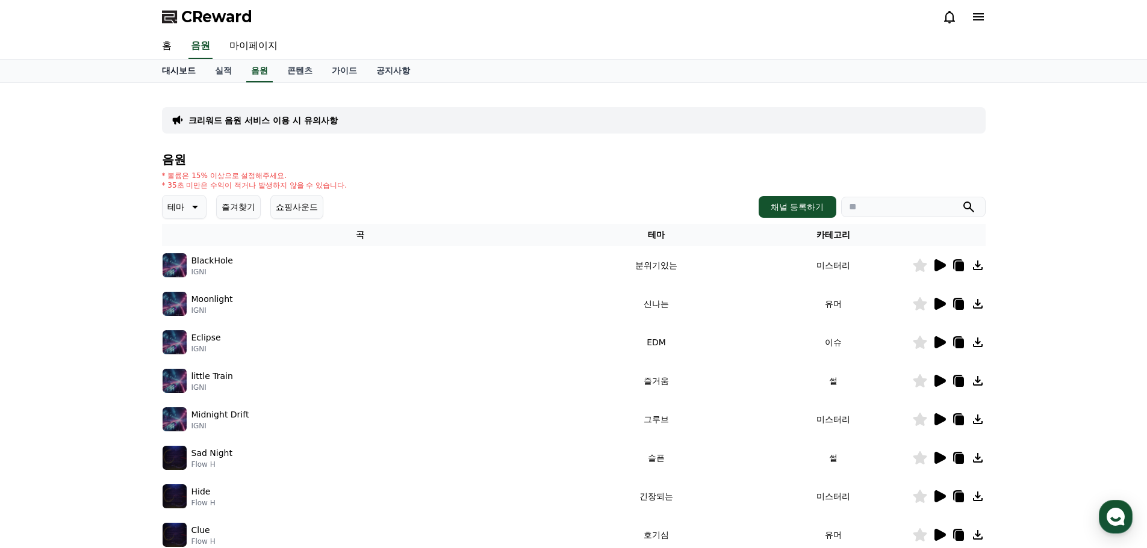
click at [197, 73] on link "대시보드" at bounding box center [178, 71] width 53 height 23
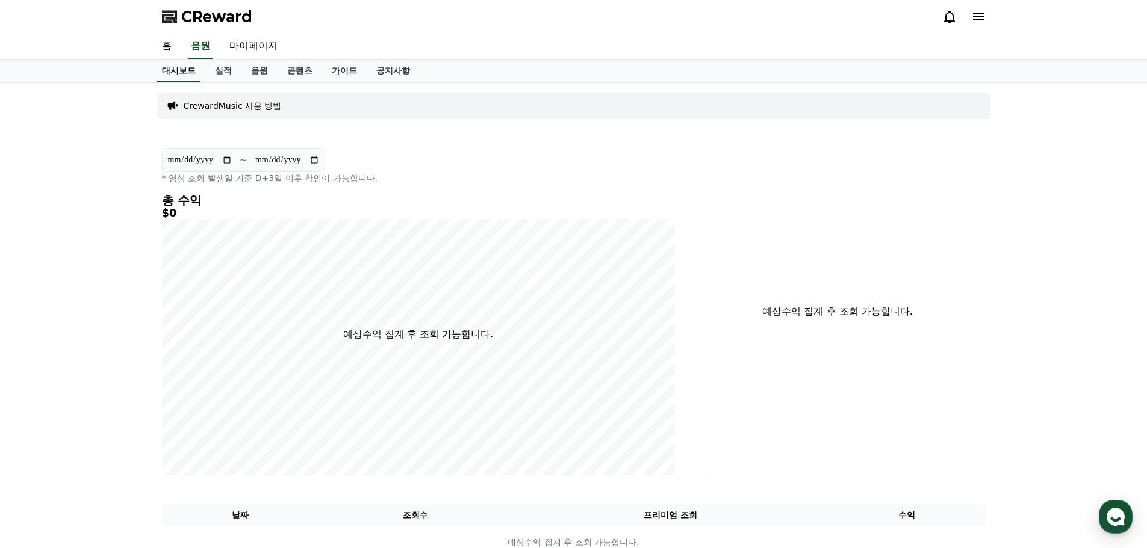
click at [164, 69] on link "대시보드" at bounding box center [178, 71] width 43 height 23
click at [173, 54] on link "홈" at bounding box center [166, 46] width 29 height 25
click at [167, 41] on link "홈" at bounding box center [166, 46] width 29 height 25
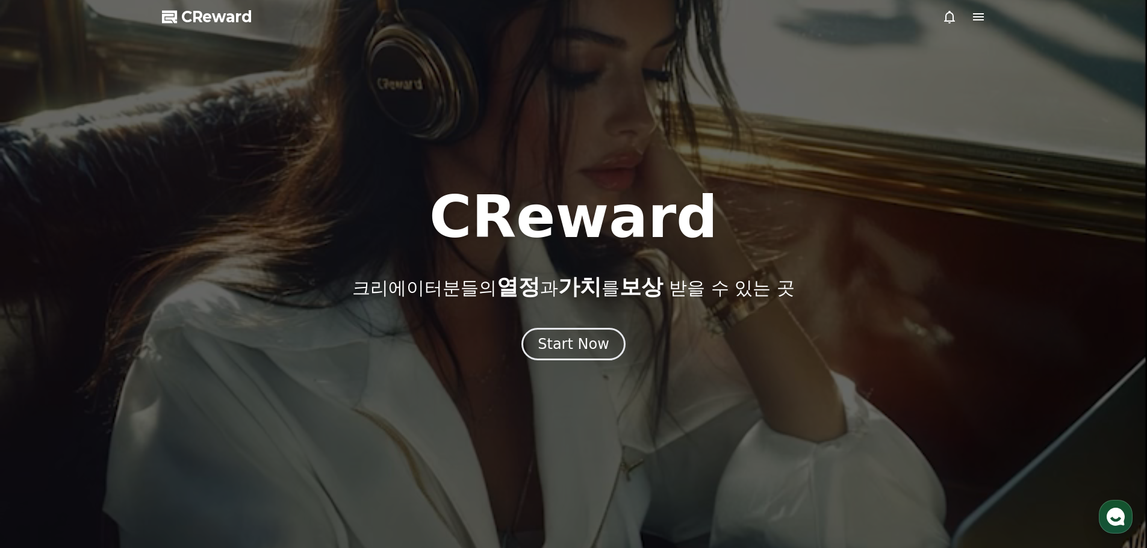
click at [588, 364] on div at bounding box center [573, 274] width 1147 height 548
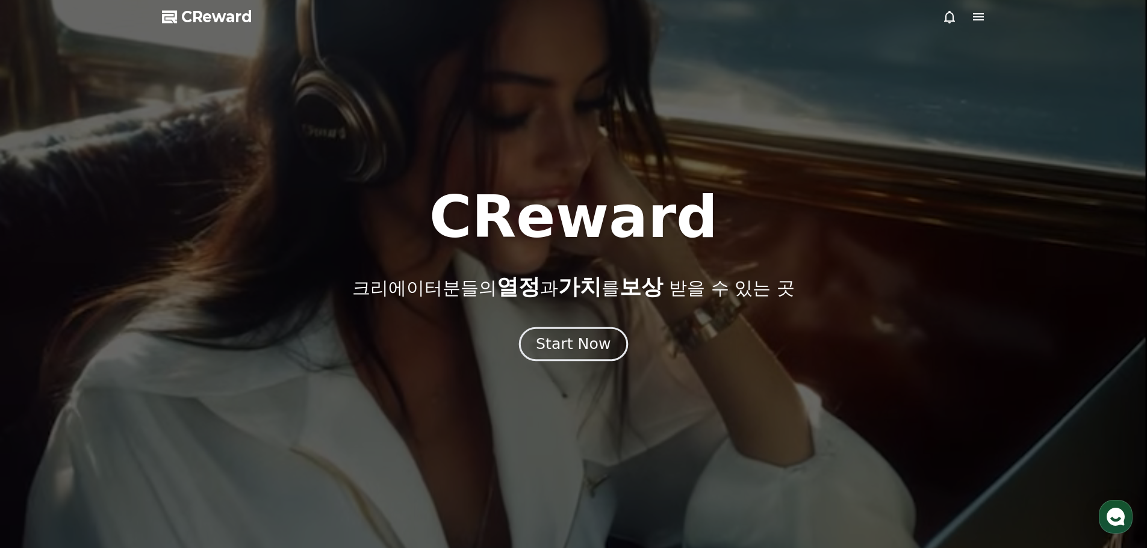
click at [579, 345] on div "Start Now" at bounding box center [573, 344] width 75 height 20
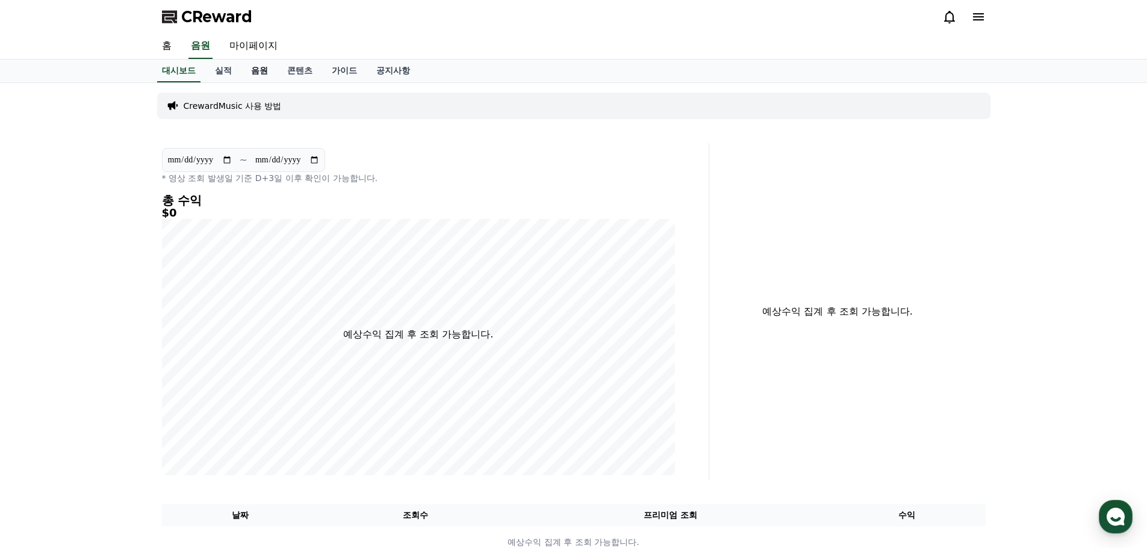
click at [252, 75] on link "음원" at bounding box center [259, 71] width 36 height 23
click at [226, 79] on link "실적" at bounding box center [223, 71] width 36 height 23
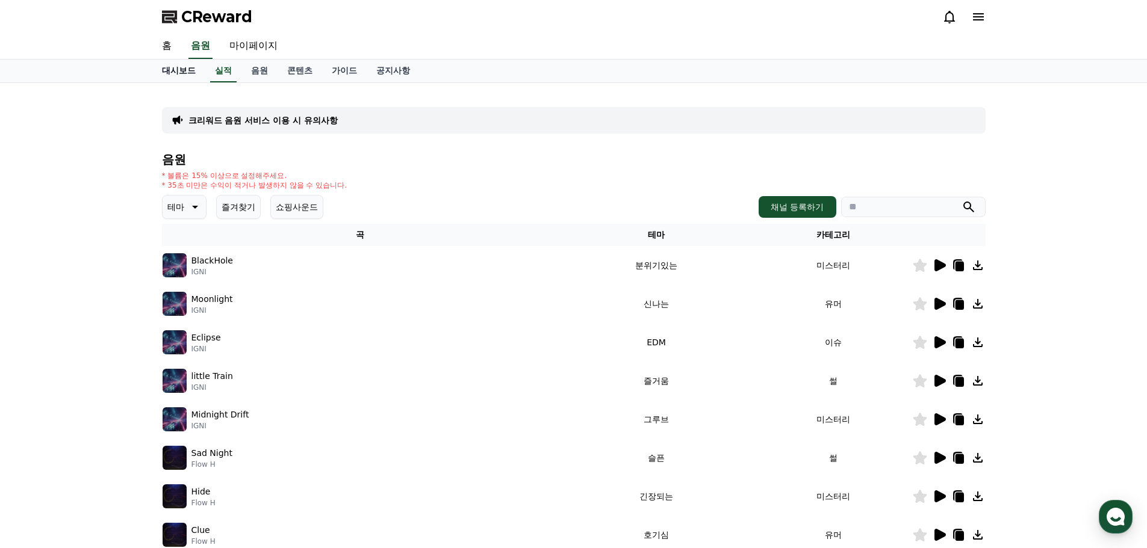
click at [0, 0] on div "CReward 홈 음원 마이페이지 대시보드 실적 음원 콘텐츠 가이드 공지사항 크리워드 음원 서비스 이용 시 유의사항 음원 * 볼륨은 15% 이…" at bounding box center [0, 0] width 0 height 0
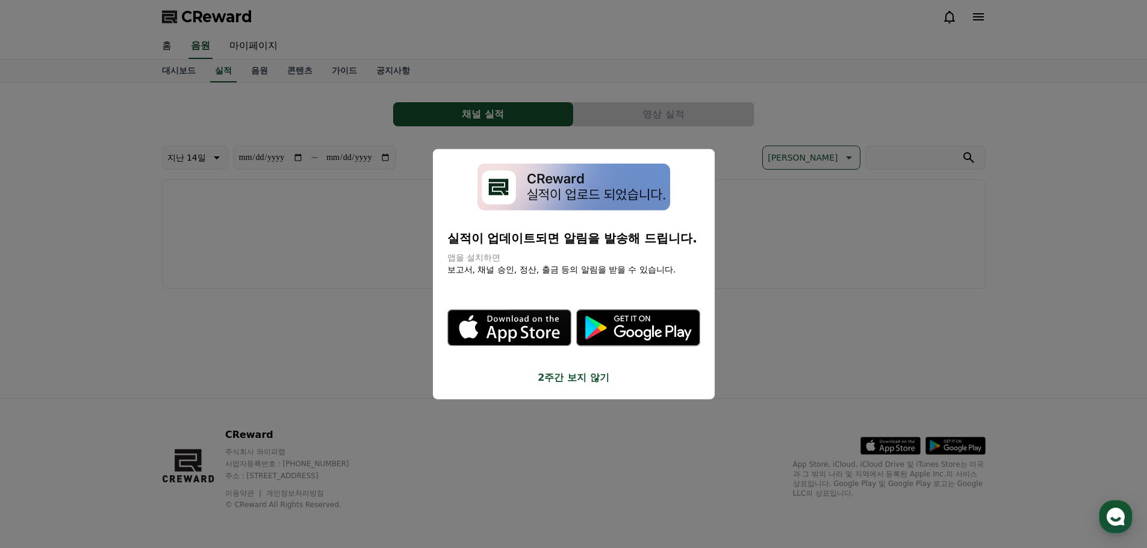
click at [559, 369] on icon "modal" at bounding box center [509, 328] width 124 height 124
click at [594, 382] on button "2주간 보지 않기" at bounding box center [573, 378] width 253 height 14
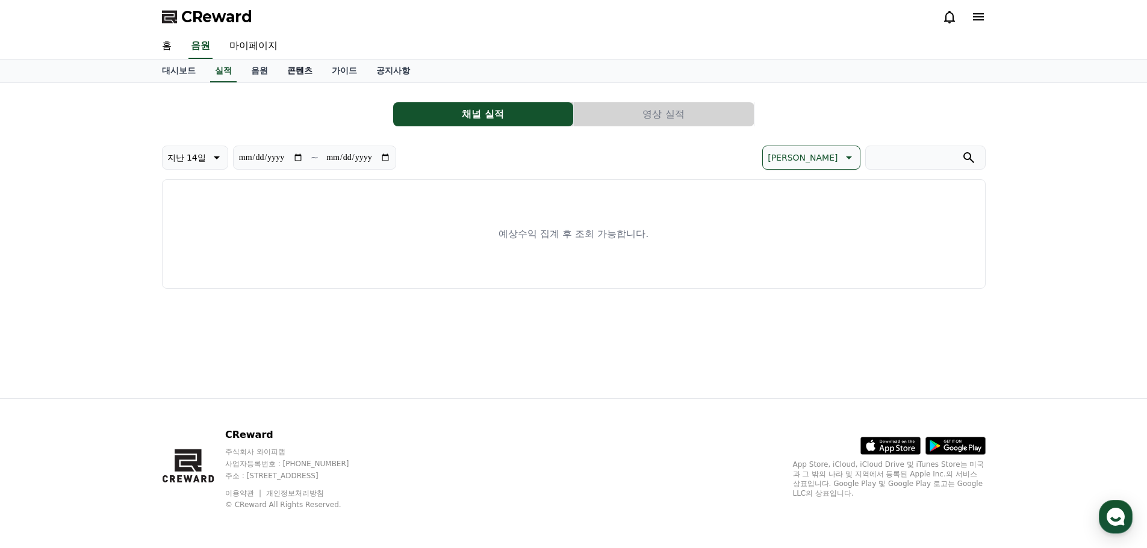
click at [300, 76] on link "콘텐츠" at bounding box center [300, 71] width 45 height 23
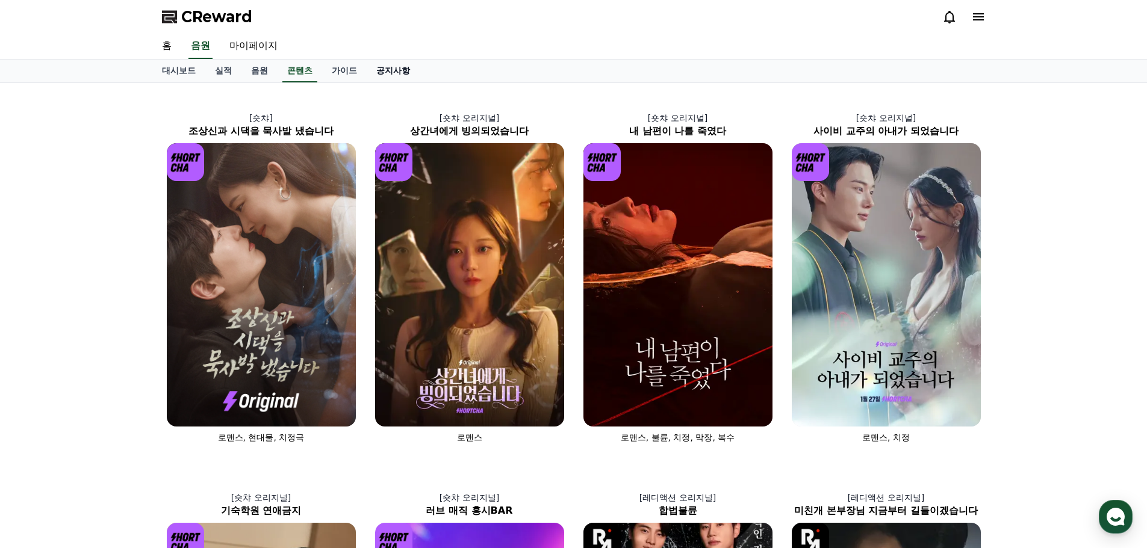
click at [386, 72] on link "공지사항" at bounding box center [393, 71] width 53 height 23
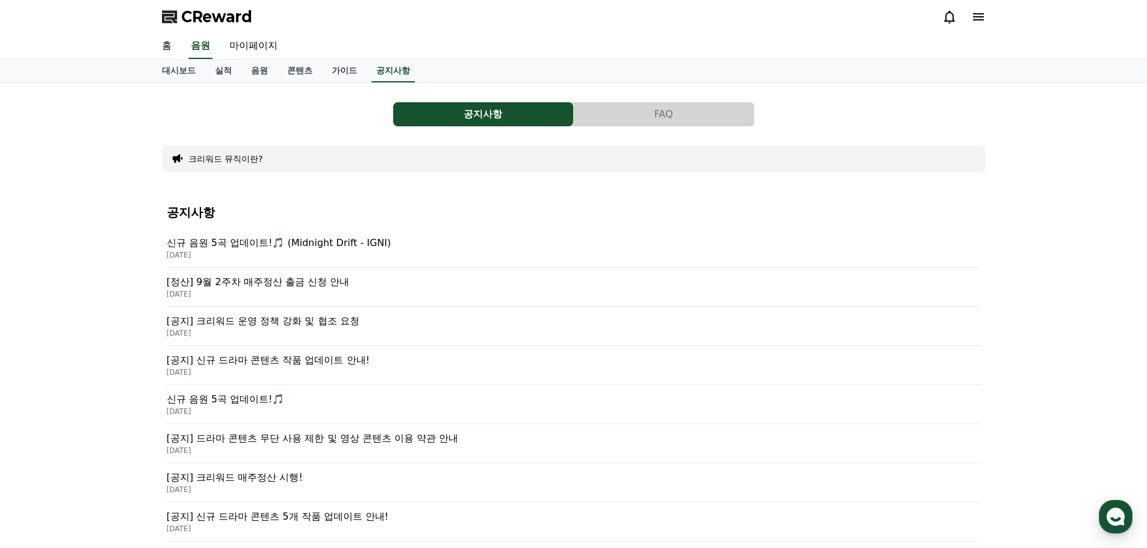
click at [282, 293] on p "[DATE]" at bounding box center [574, 295] width 814 height 10
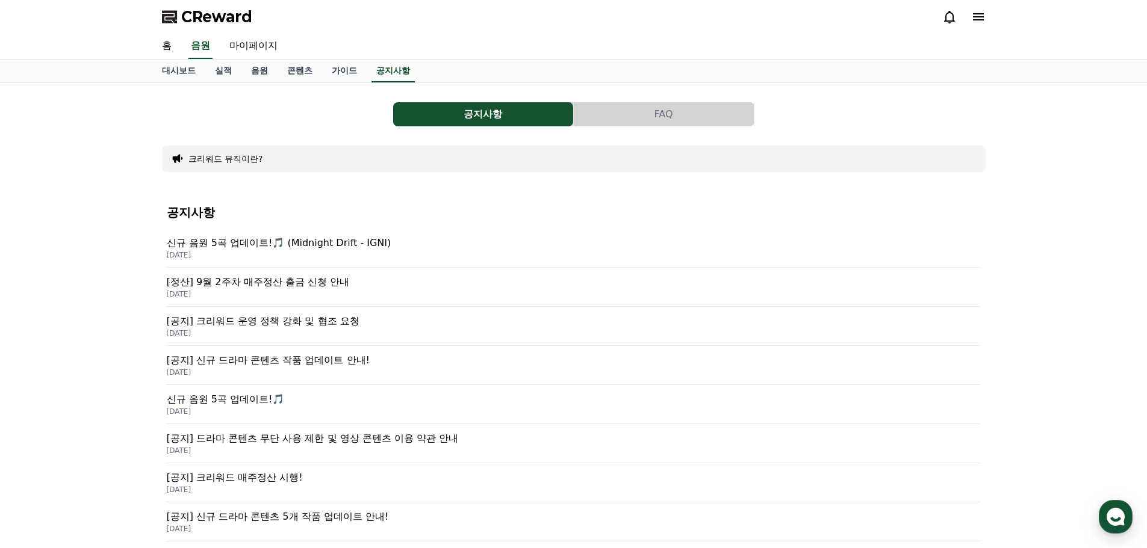
click at [334, 326] on p "[공지] 크리워드 운영 정책 강화 및 협조 요청" at bounding box center [574, 321] width 814 height 14
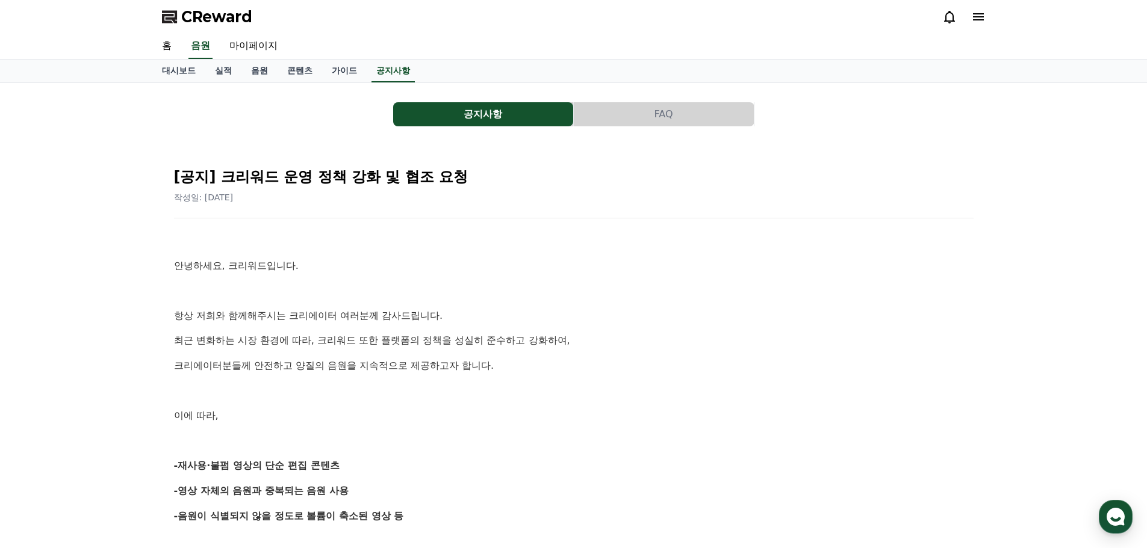
scroll to position [200, 0]
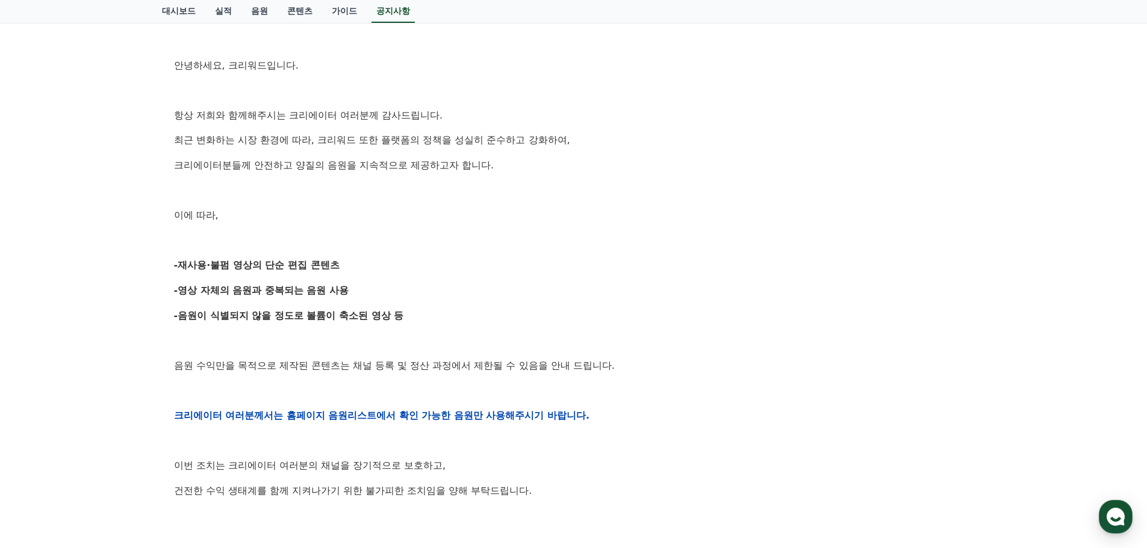
drag, startPoint x: 158, startPoint y: 262, endPoint x: 455, endPoint y: 324, distance: 303.2
click at [455, 324] on div "공지사항 FAQ [공지] 크리워드 운영 정책 강화 및 협조 요청 작성일: [DATE] 안녕하세요, 크리워드입니다. 항상 저희와 함께해주시는 크…" at bounding box center [573, 369] width 833 height 964
click at [455, 324] on div "안녕하세요, 크리워드입니다. 항상 저희와 함께해주시는 크리에이터 여러분께 감사드립니다. 최근 변화하는 시장 환경에 따라, 크리워드 또한 플랫폼…" at bounding box center [573, 416] width 799 height 766
drag, startPoint x: 635, startPoint y: 368, endPoint x: 135, endPoint y: 57, distance: 588.2
click at [135, 57] on div "공지사항 FAQ [공지] 크리워드 운영 정책 강화 및 협조 요청 작성일: [DATE] 안녕하세요, 크리워드입니다. 항상 저희와 함께해주시는 크…" at bounding box center [573, 370] width 1147 height 974
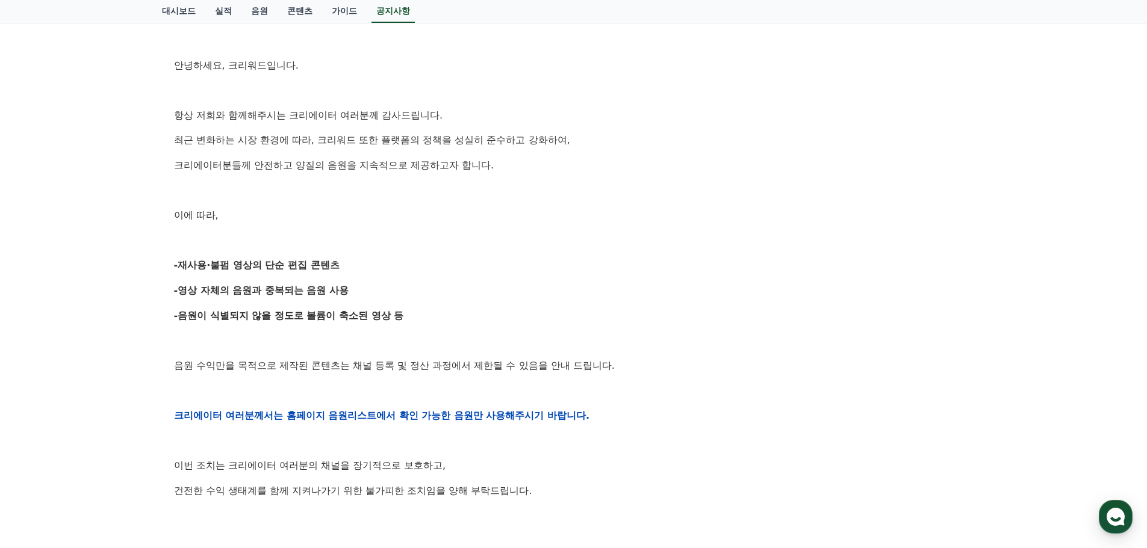
click at [863, 419] on p "크리에이터 여러분께서는 홈페이지 음원리스트에서 확인 가능한 음원만 사용해주시기 바랍니다." at bounding box center [573, 416] width 799 height 16
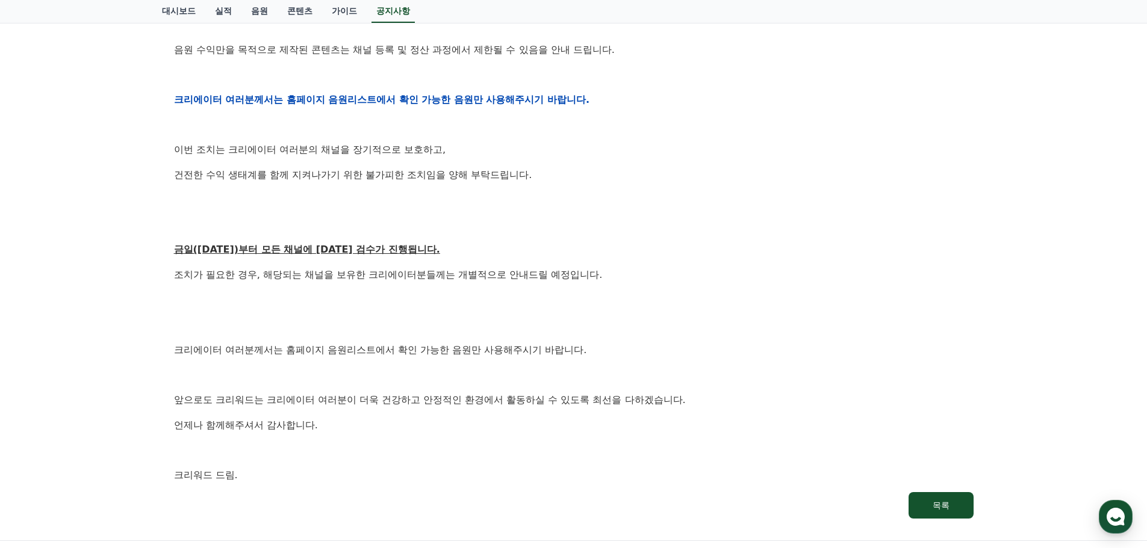
scroll to position [115, 0]
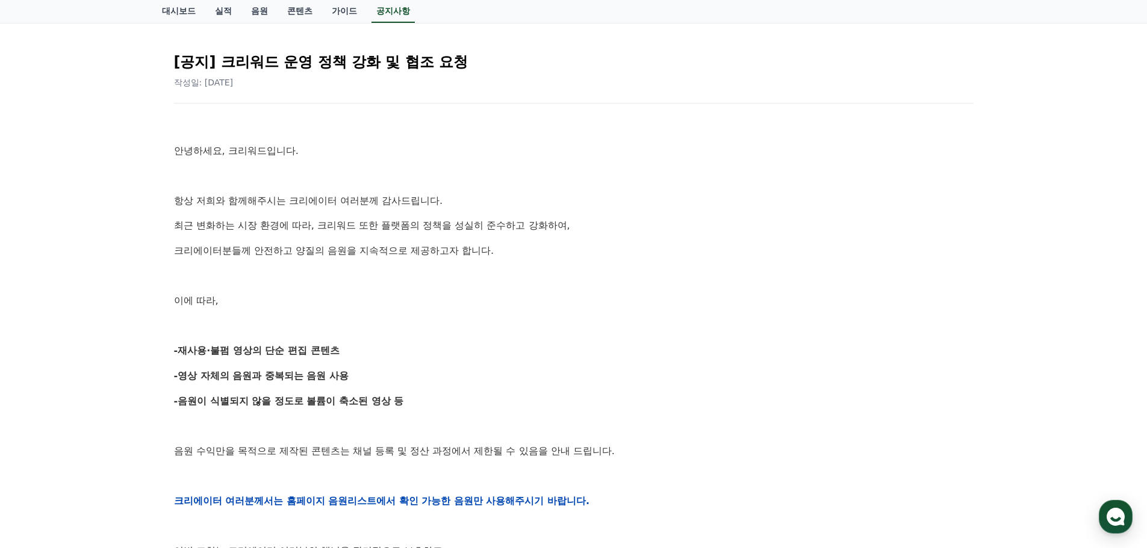
drag, startPoint x: 395, startPoint y: 291, endPoint x: 136, endPoint y: 146, distance: 296.7
click at [136, 146] on div "공지사항 FAQ [공지] 크리워드 운영 정책 강화 및 협조 요청 작성일: [DATE] 안녕하세요, 크리워드입니다. 항상 저희와 함께해주시는 크…" at bounding box center [573, 455] width 1147 height 974
drag, startPoint x: 249, startPoint y: 169, endPoint x: 557, endPoint y: 264, distance: 322.2
click at [557, 264] on div "공지사항 FAQ [공지] 크리워드 운영 정책 강화 및 협조 요청 작성일: [DATE] 안녕하세요, 크리워드입니다. 항상 저희와 함께해주시는 크…" at bounding box center [573, 455] width 1147 height 974
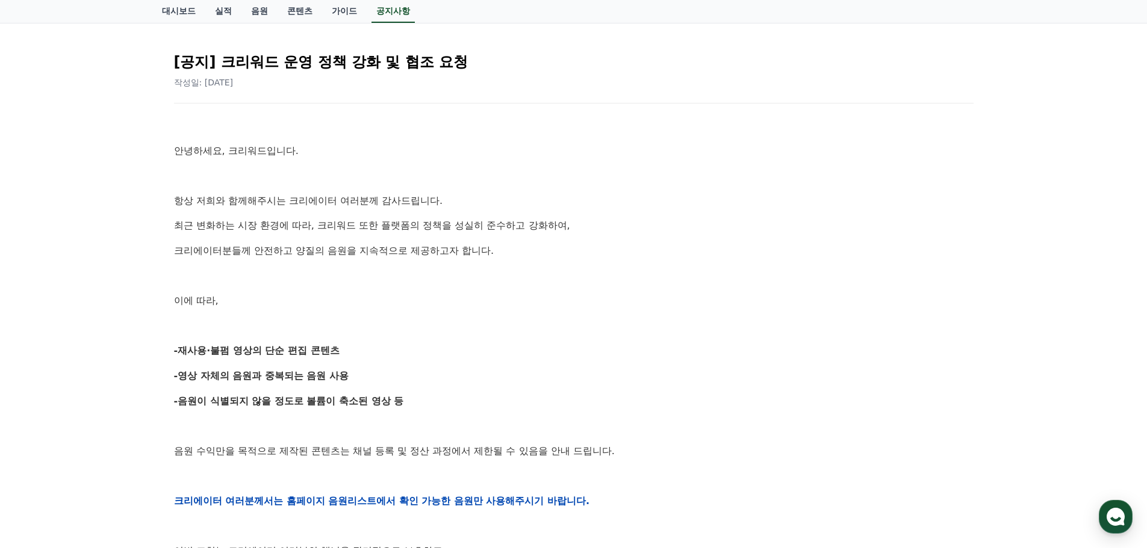
click at [332, 204] on p "항상 저희와 함께해주시는 크리에이터 여러분께 감사드립니다." at bounding box center [573, 201] width 799 height 16
click at [195, 164] on div "안녕하세요, 크리워드입니다. 항상 저희와 함께해주시는 크리에이터 여러분께 감사드립니다. 최근 변화하는 시장 환경에 따라, 크리워드 또한 플랫폼…" at bounding box center [573, 501] width 799 height 766
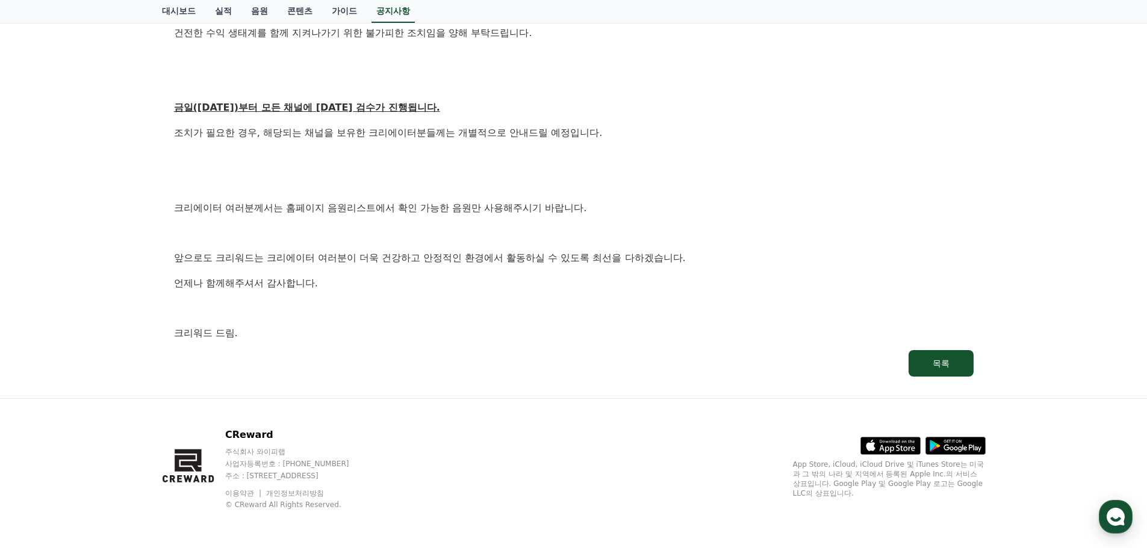
drag, startPoint x: 167, startPoint y: 152, endPoint x: 602, endPoint y: 367, distance: 485.4
click at [602, 367] on link "목록" at bounding box center [573, 363] width 799 height 26
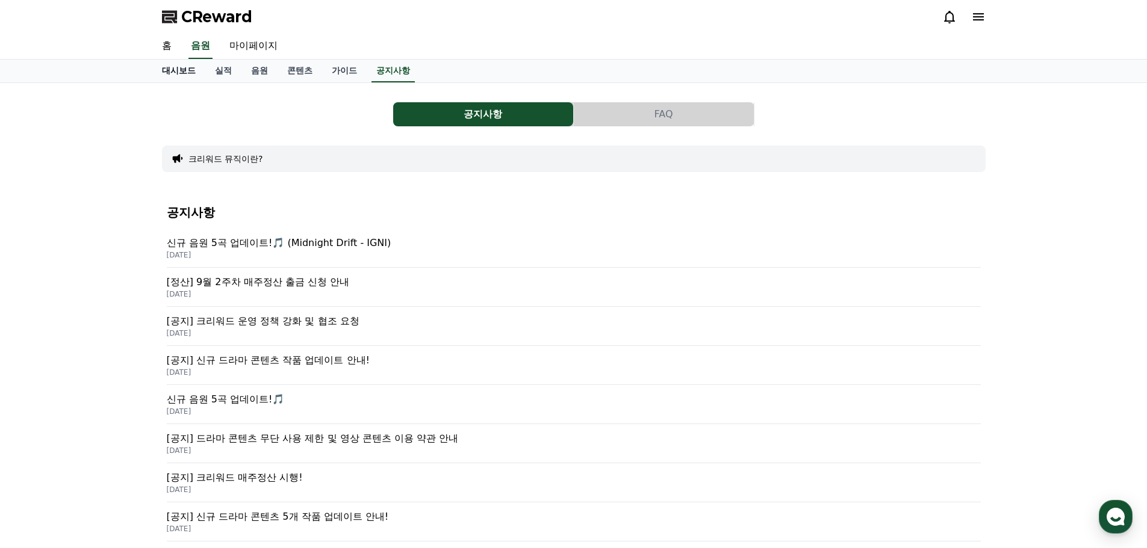
click at [167, 72] on link "대시보드" at bounding box center [178, 71] width 53 height 23
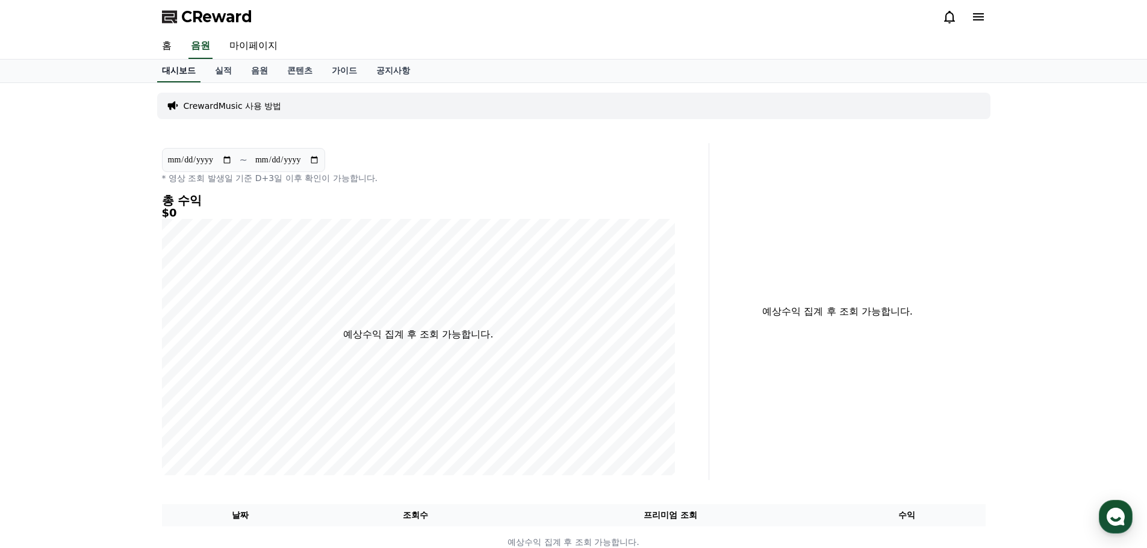
click at [179, 74] on link "대시보드" at bounding box center [178, 71] width 43 height 23
click at [171, 57] on link "홈" at bounding box center [166, 46] width 29 height 25
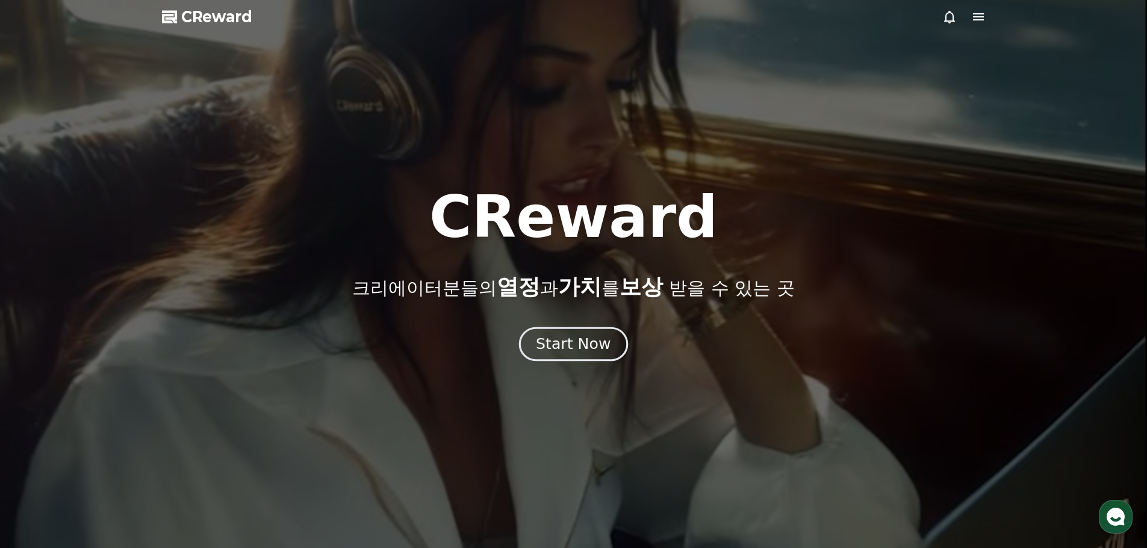
click at [583, 355] on button "Start Now" at bounding box center [573, 344] width 109 height 34
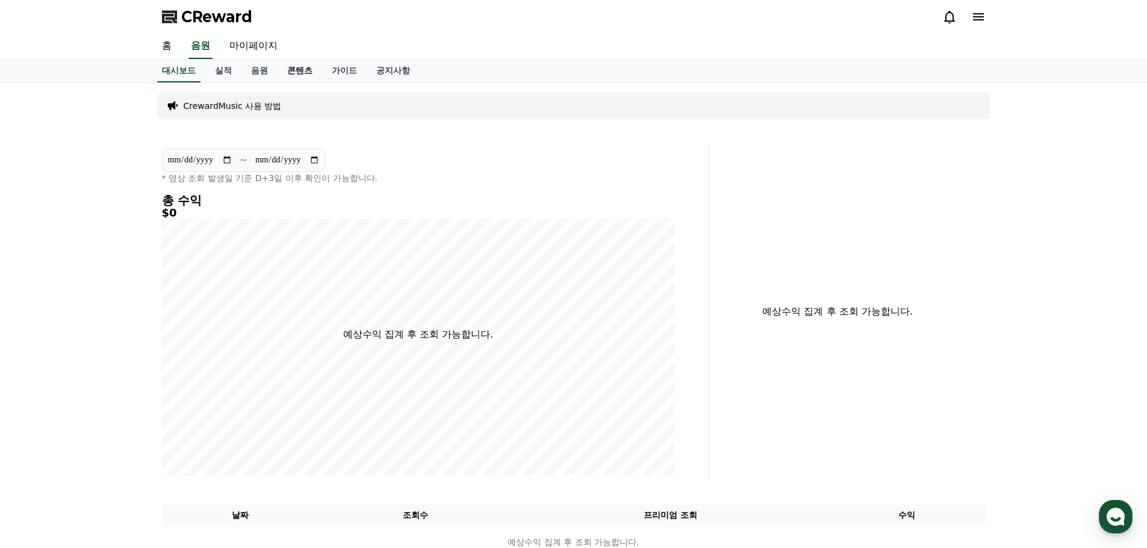
click at [288, 69] on link "콘텐츠" at bounding box center [300, 71] width 45 height 23
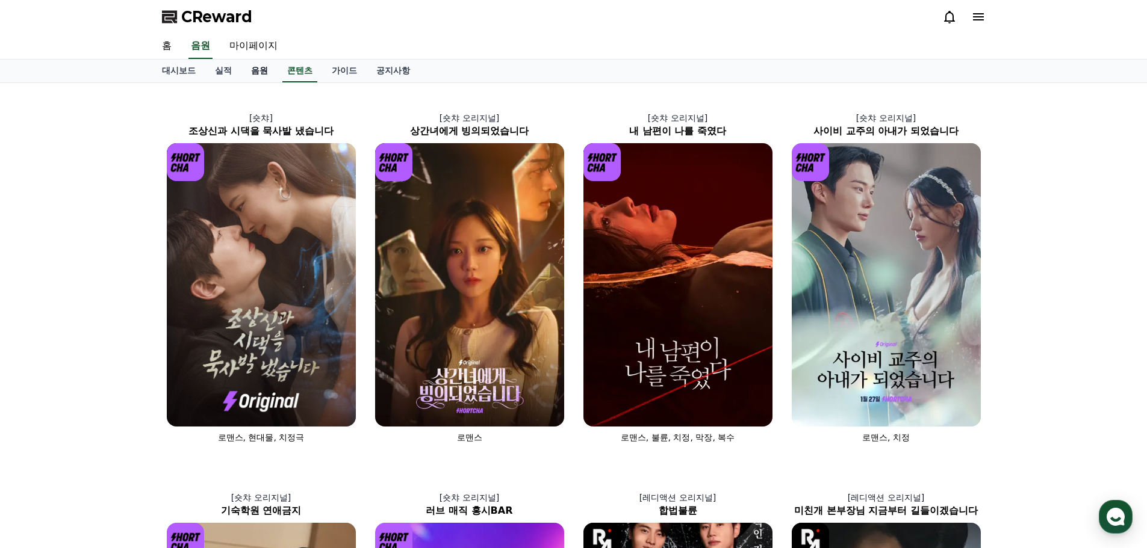
click at [252, 74] on link "음원" at bounding box center [259, 71] width 36 height 23
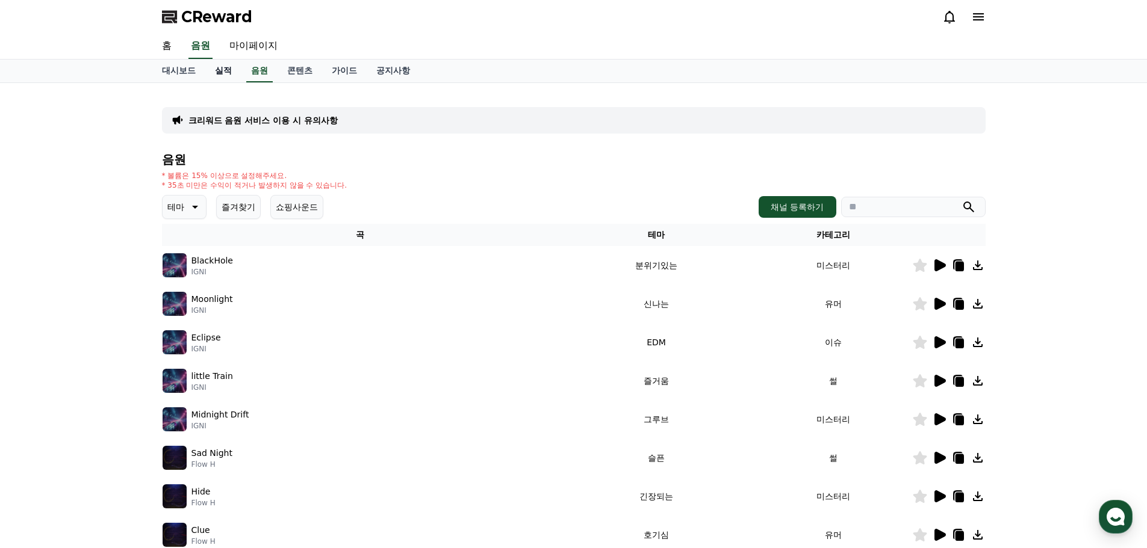
click at [234, 76] on link "실적" at bounding box center [223, 71] width 36 height 23
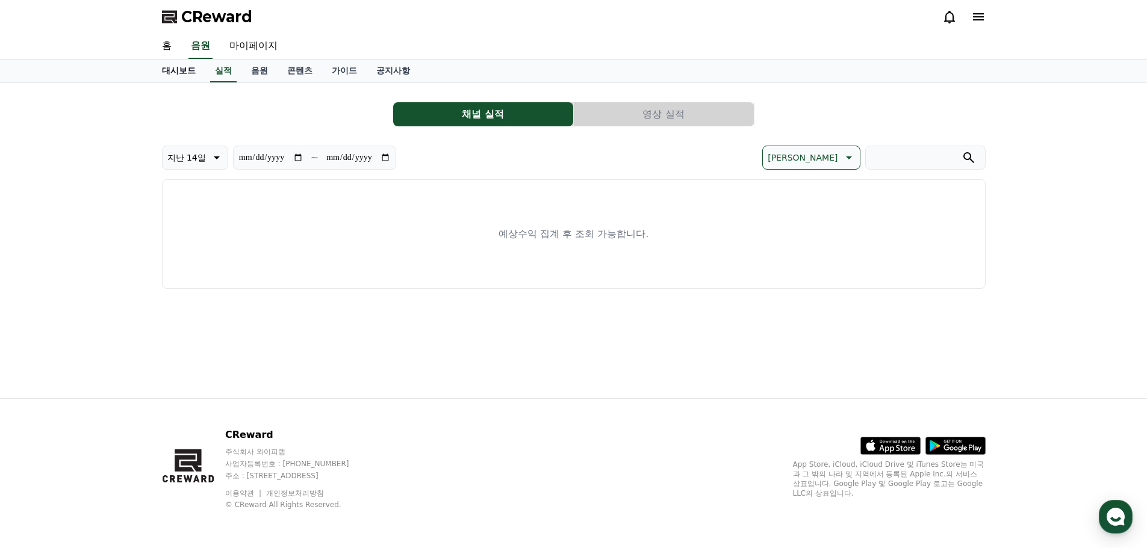
click at [178, 76] on link "대시보드" at bounding box center [178, 71] width 53 height 23
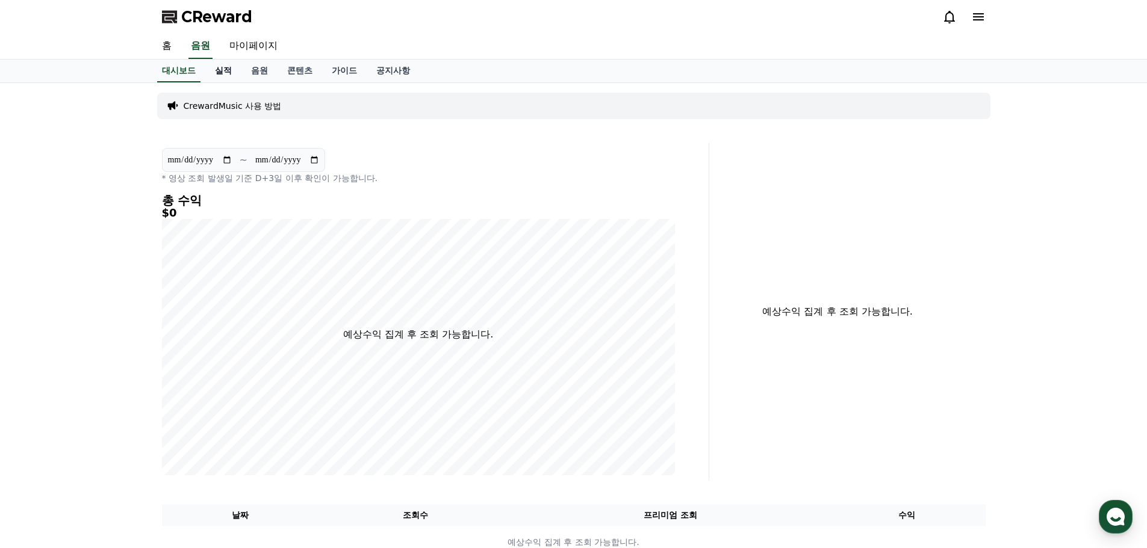
click at [235, 75] on link "실적" at bounding box center [223, 71] width 36 height 23
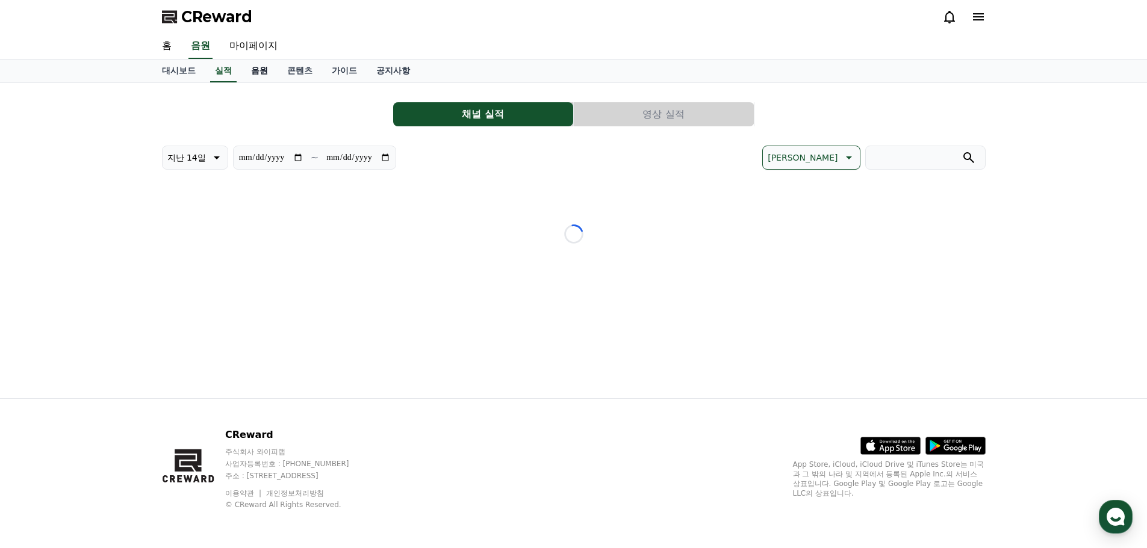
click at [271, 67] on link "음원" at bounding box center [259, 71] width 36 height 23
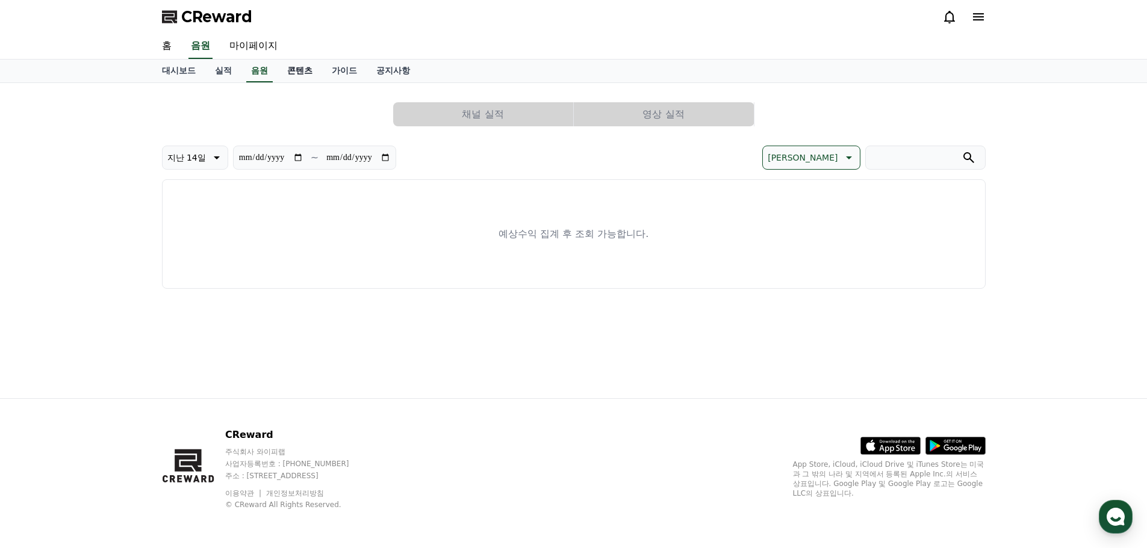
click at [298, 67] on link "콘텐츠" at bounding box center [300, 71] width 45 height 23
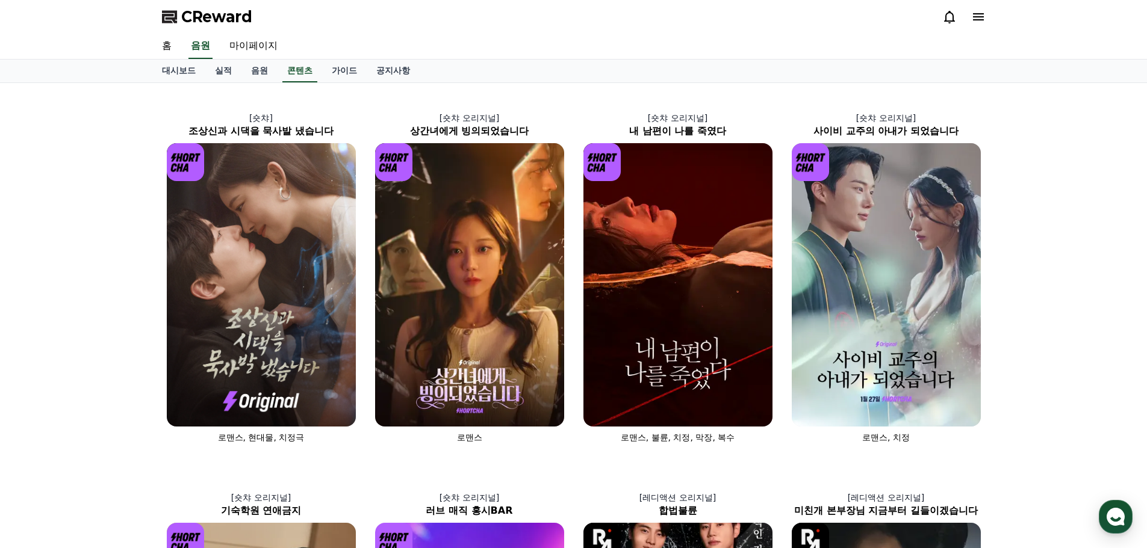
drag, startPoint x: 366, startPoint y: 98, endPoint x: 1037, endPoint y: 423, distance: 745.5
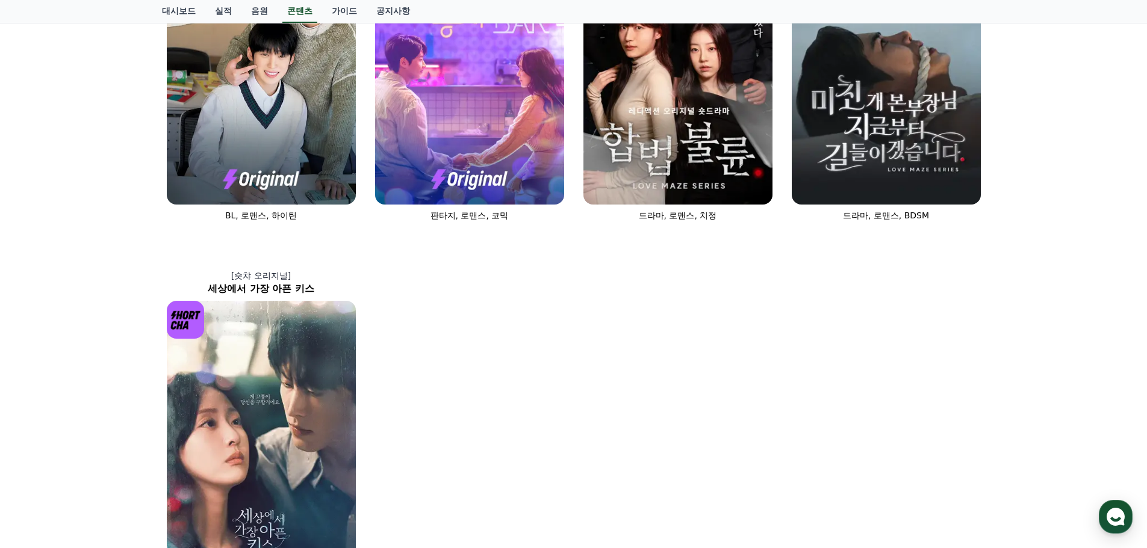
click at [1025, 417] on div "[숏챠] 조상신과 시댁을 묵사발 냈습니다 로맨스, 현대물, 치정극 [숏챠 오리지널] 상간녀에게 빙의되었습니다 로맨스 [숏챠 오리지널] 내 남편…" at bounding box center [573, 48] width 1147 height 1135
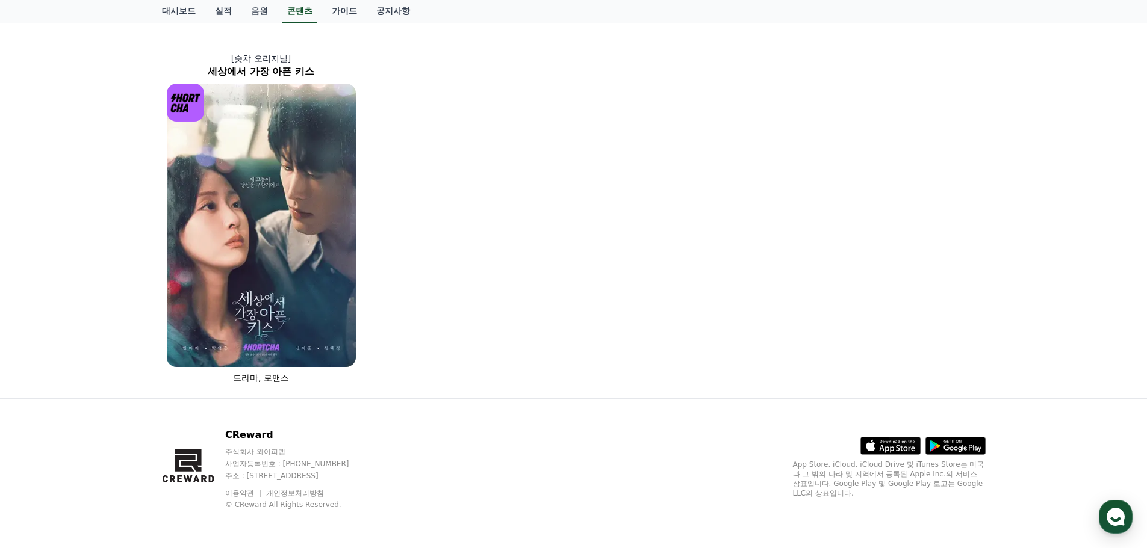
drag, startPoint x: 1074, startPoint y: 400, endPoint x: 373, endPoint y: 167, distance: 739.0
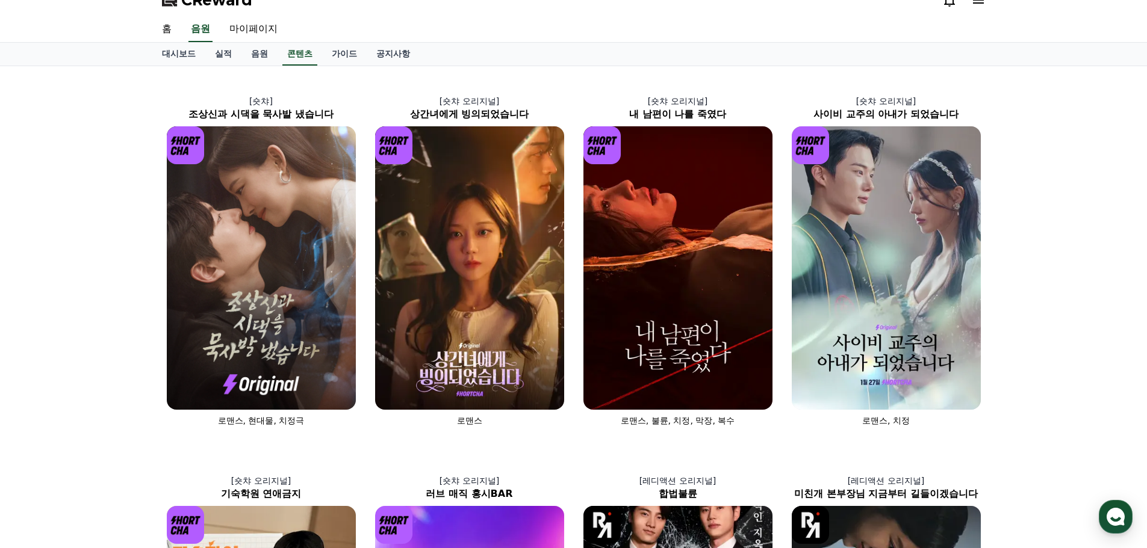
scroll to position [0, 0]
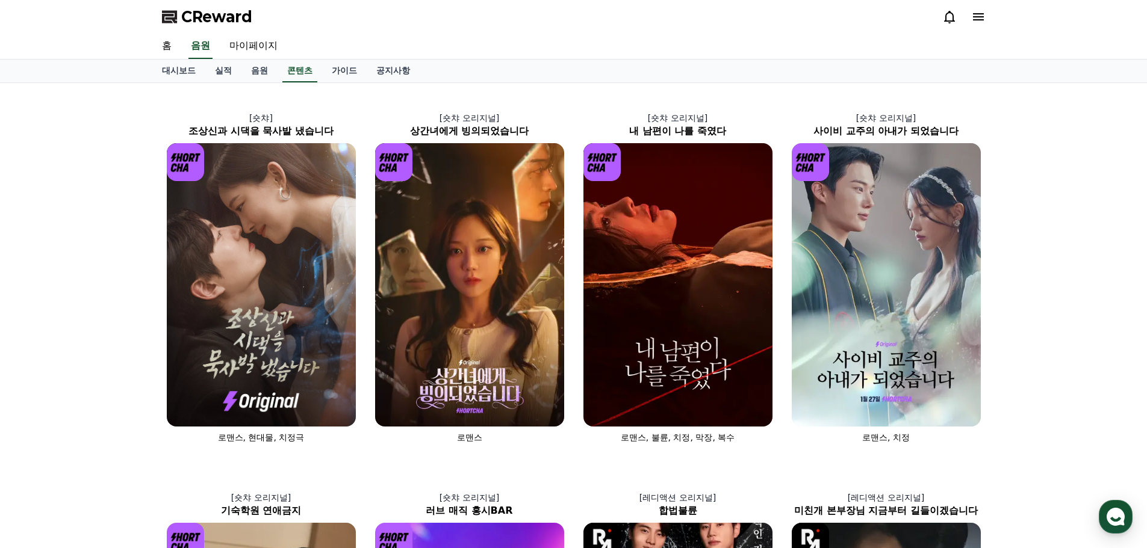
drag, startPoint x: 1073, startPoint y: 376, endPoint x: 149, endPoint y: 105, distance: 962.2
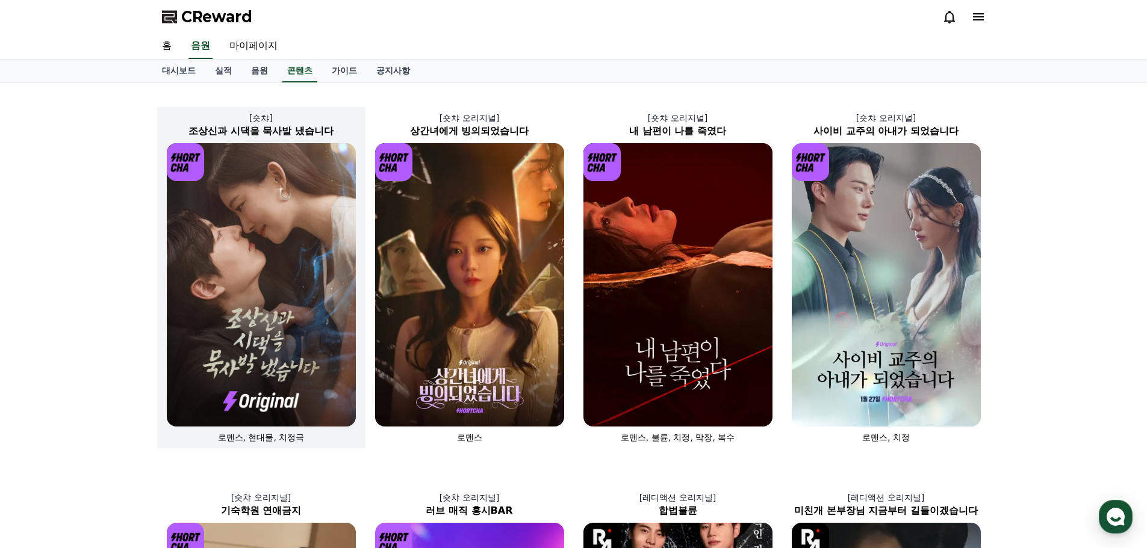
click at [175, 113] on p "[숏챠]" at bounding box center [261, 118] width 208 height 12
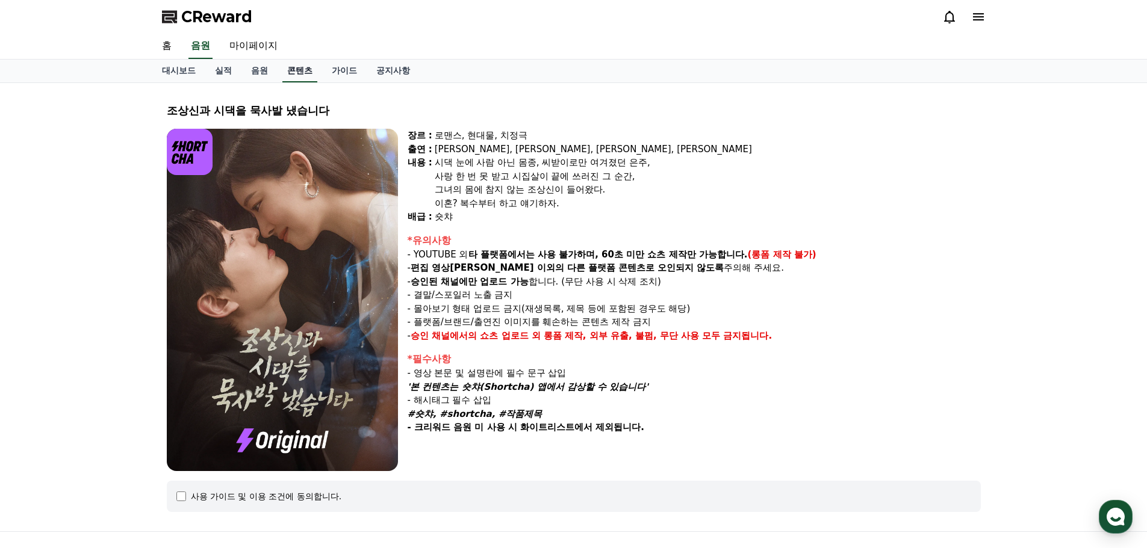
click at [292, 75] on link "콘텐츠" at bounding box center [299, 71] width 35 height 23
click at [249, 72] on link "음원" at bounding box center [259, 71] width 36 height 23
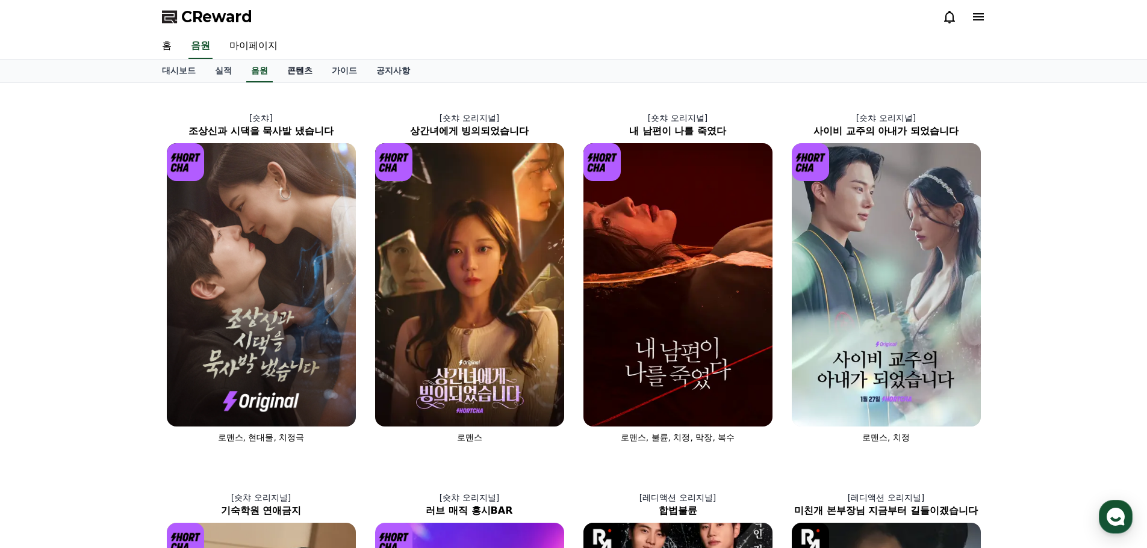
click at [299, 69] on link "콘텐츠" at bounding box center [300, 71] width 45 height 23
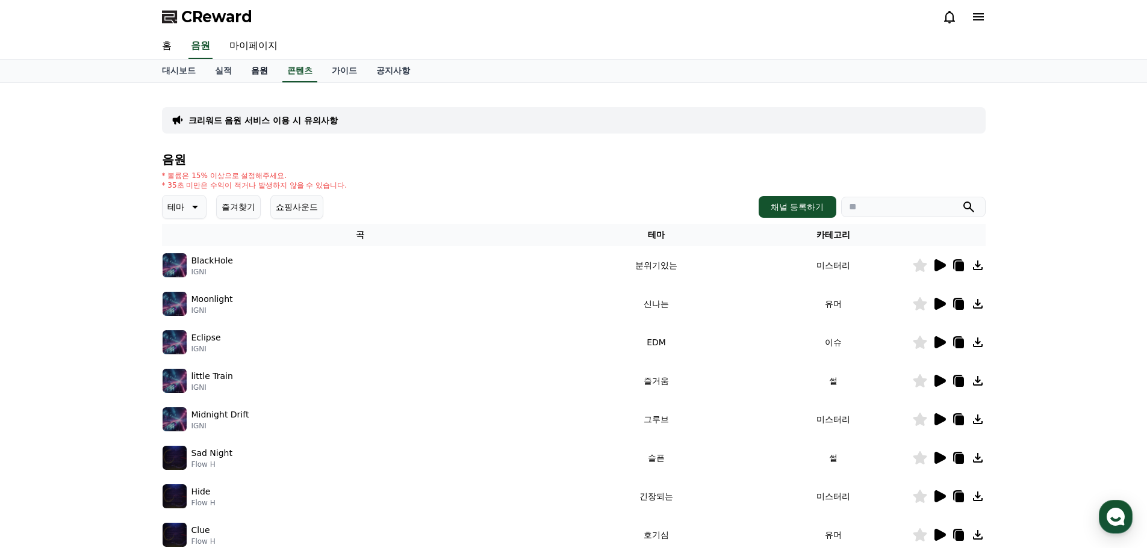
click at [266, 69] on link "음원" at bounding box center [259, 71] width 36 height 23
click at [296, 65] on link "콘텐츠" at bounding box center [300, 71] width 45 height 23
click at [256, 72] on link "음원" at bounding box center [259, 71] width 36 height 23
click at [312, 74] on link "콘텐츠" at bounding box center [300, 71] width 45 height 23
click at [252, 66] on link "음원" at bounding box center [259, 71] width 36 height 23
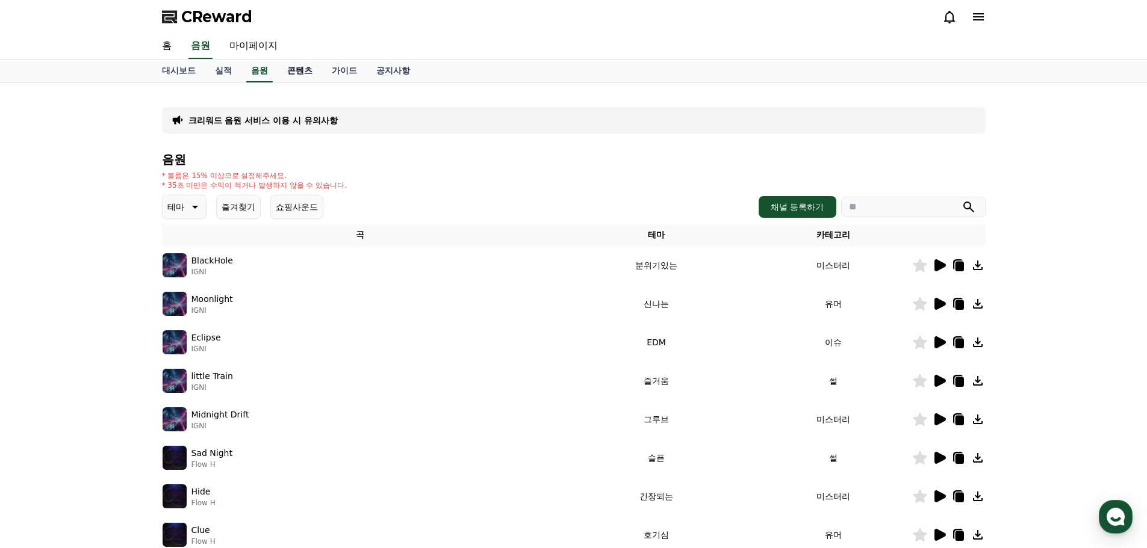
click at [293, 67] on link "콘텐츠" at bounding box center [300, 71] width 45 height 23
click at [268, 71] on link "음원" at bounding box center [259, 71] width 36 height 23
click at [306, 72] on link "콘텐츠" at bounding box center [300, 71] width 45 height 23
click at [256, 69] on link "음원" at bounding box center [259, 71] width 36 height 23
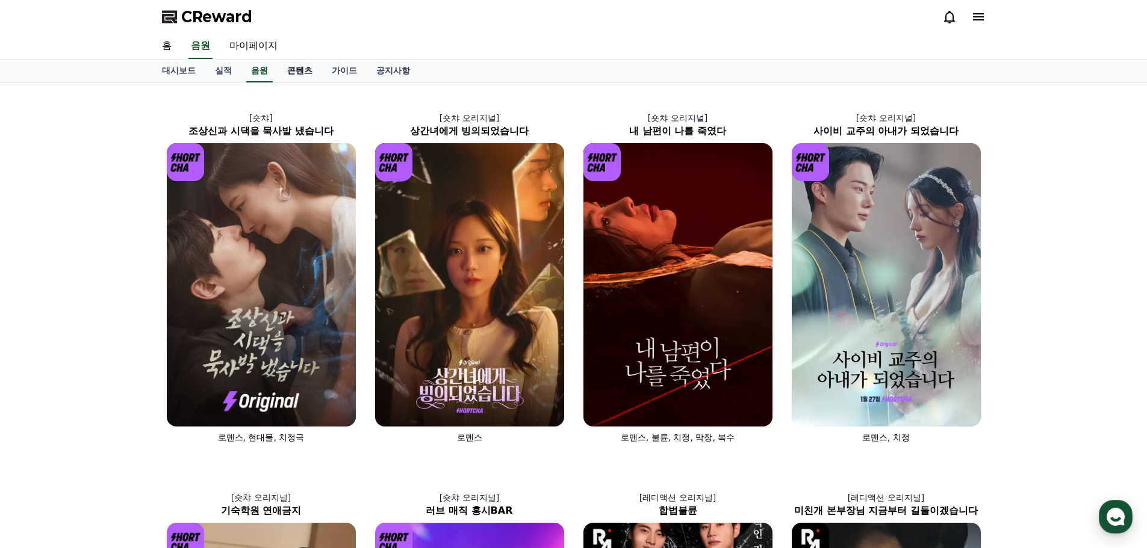
click at [311, 73] on link "콘텐츠" at bounding box center [300, 71] width 45 height 23
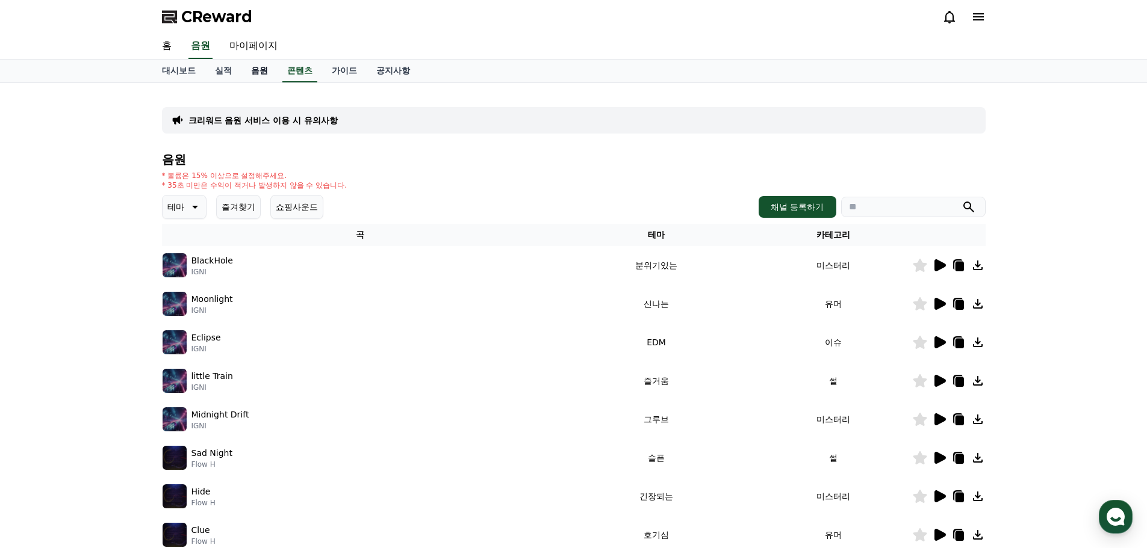
click at [272, 73] on link "음원" at bounding box center [259, 71] width 36 height 23
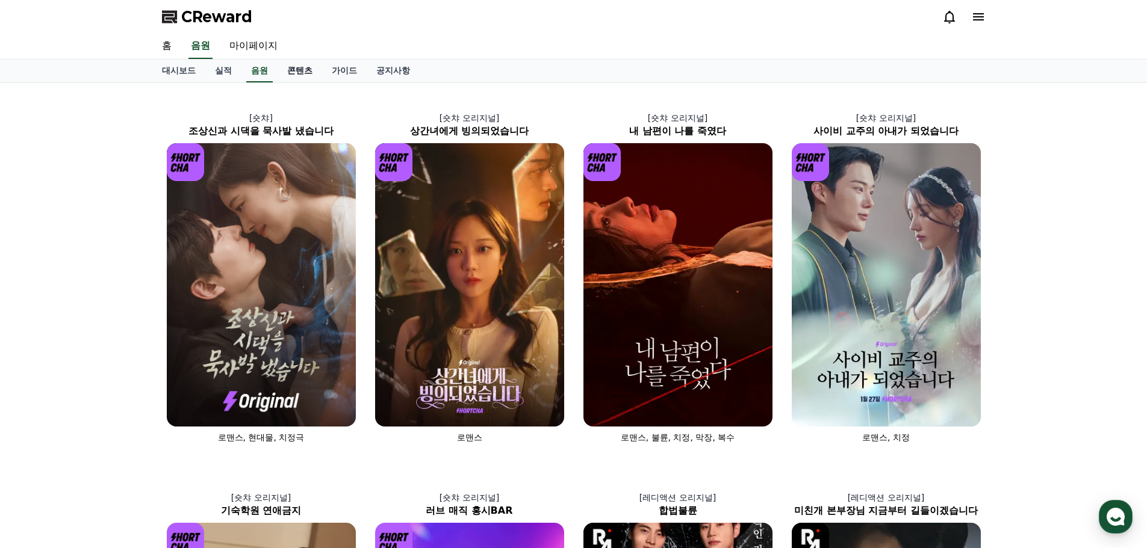
click at [301, 72] on link "콘텐츠" at bounding box center [300, 71] width 45 height 23
